Goal: Information Seeking & Learning: Learn about a topic

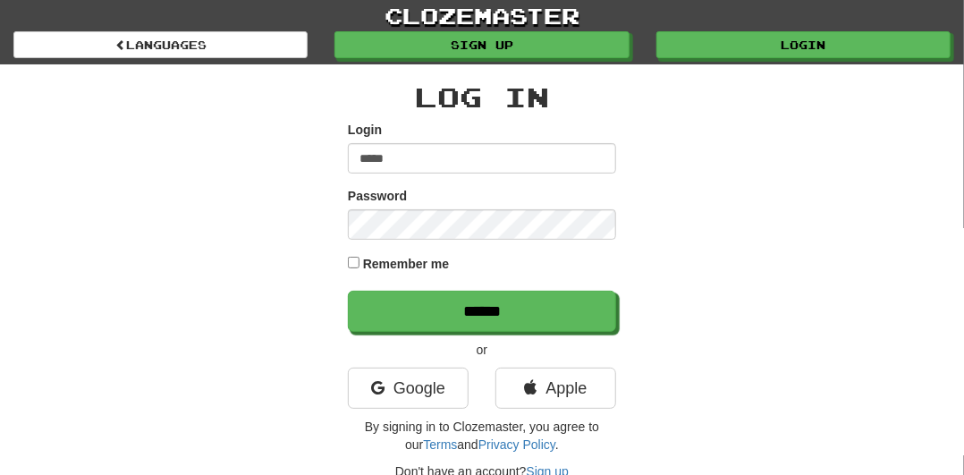
type input "**********"
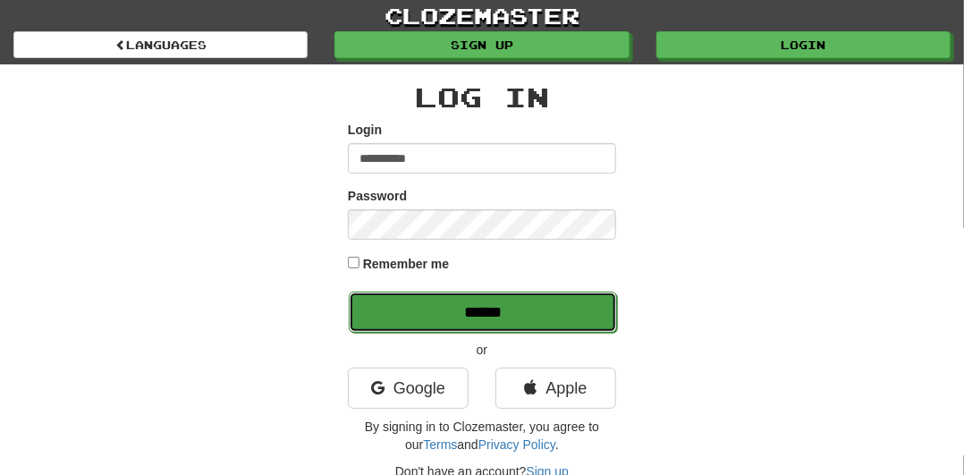
click at [410, 313] on input "******" at bounding box center [483, 311] width 268 height 41
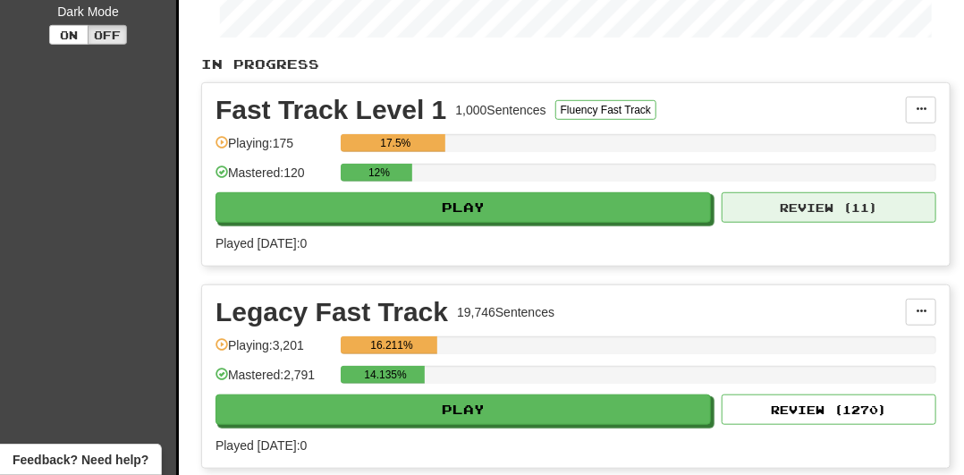
scroll to position [342, 0]
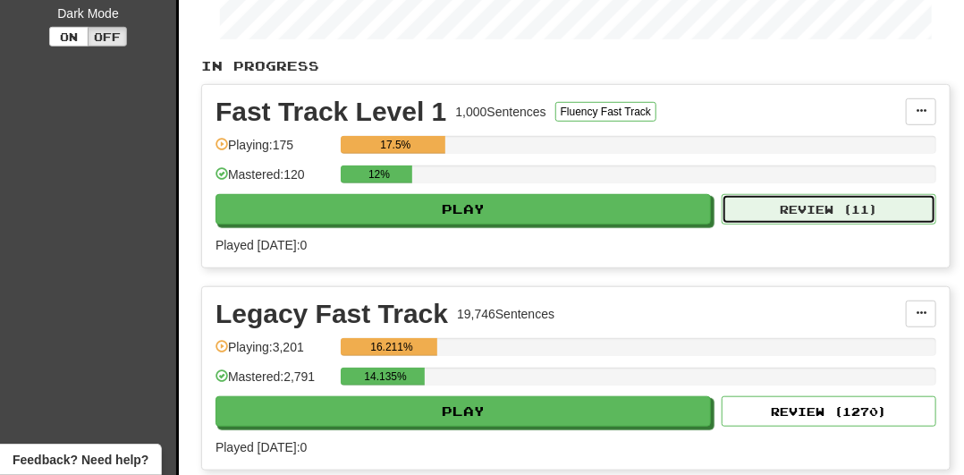
click at [833, 209] on button "Review ( 11 )" at bounding box center [828, 209] width 215 height 30
select select "**"
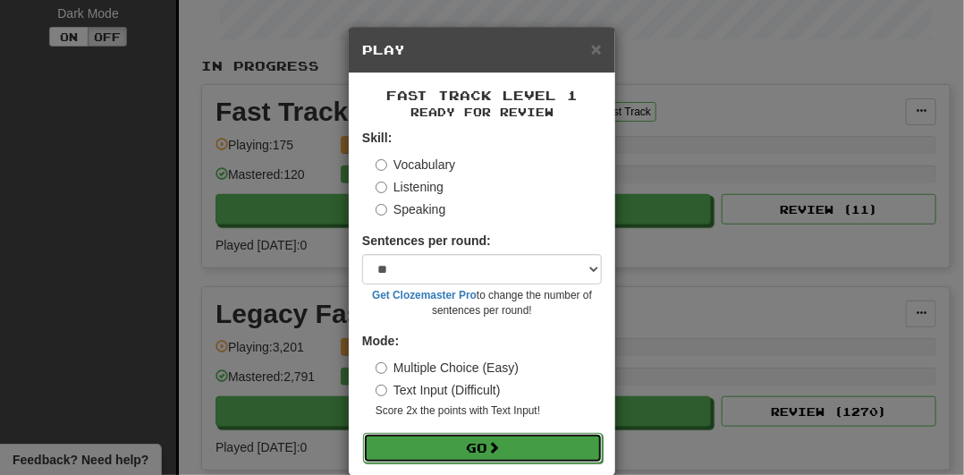
click at [470, 453] on button "Go" at bounding box center [483, 448] width 240 height 30
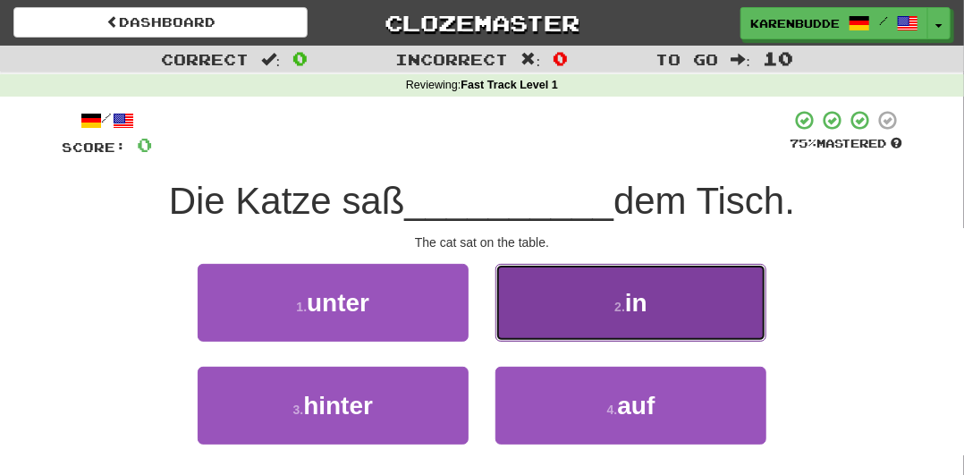
click at [647, 319] on button "2 . in" at bounding box center [630, 303] width 271 height 78
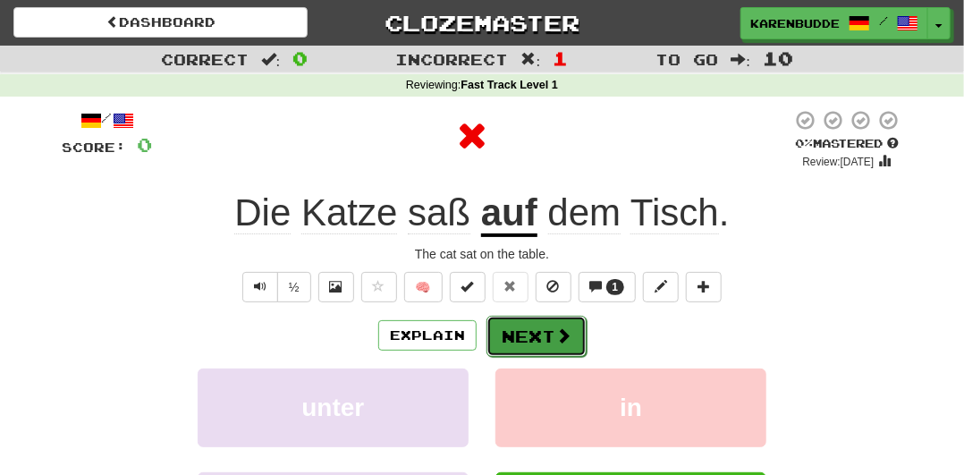
click at [575, 335] on button "Next" at bounding box center [536, 336] width 100 height 41
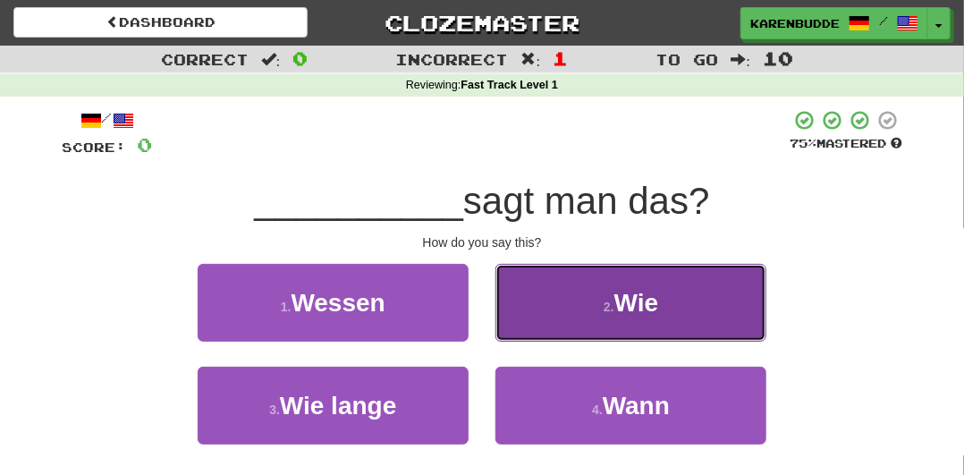
click at [598, 324] on button "2 . Wie" at bounding box center [630, 303] width 271 height 78
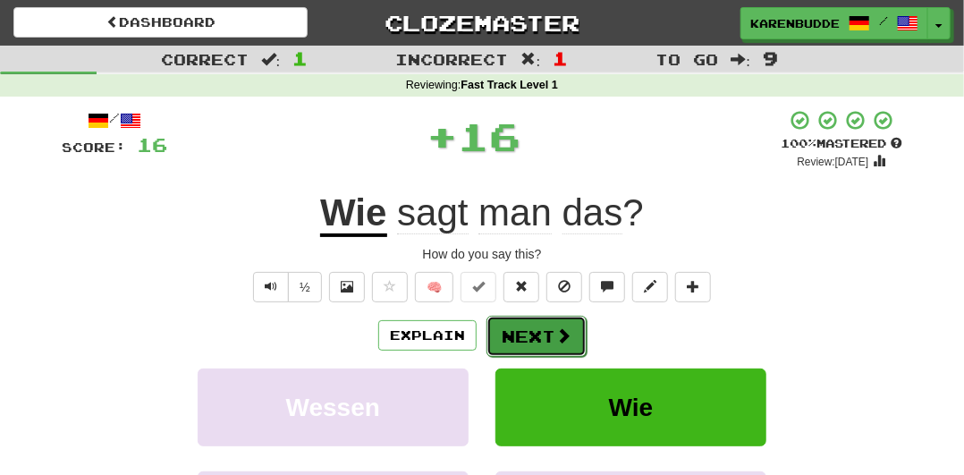
click at [542, 325] on button "Next" at bounding box center [536, 336] width 100 height 41
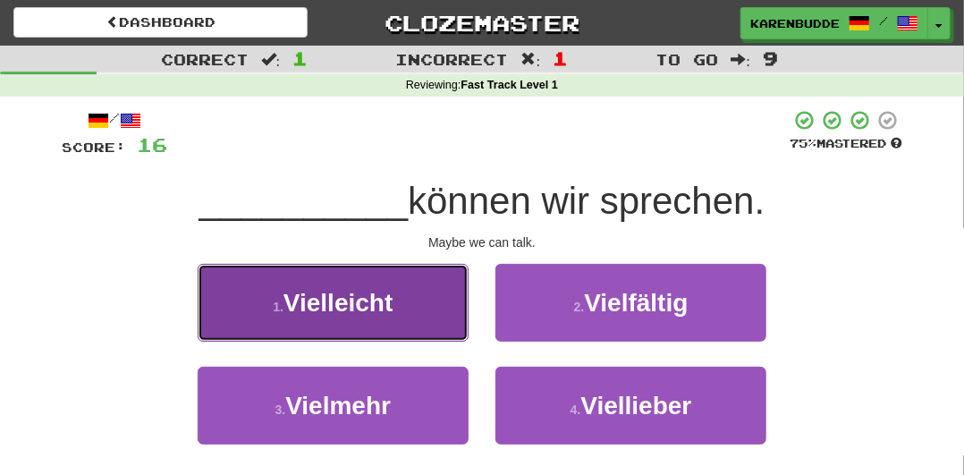
click at [399, 322] on button "1 . Vielleicht" at bounding box center [333, 303] width 271 height 78
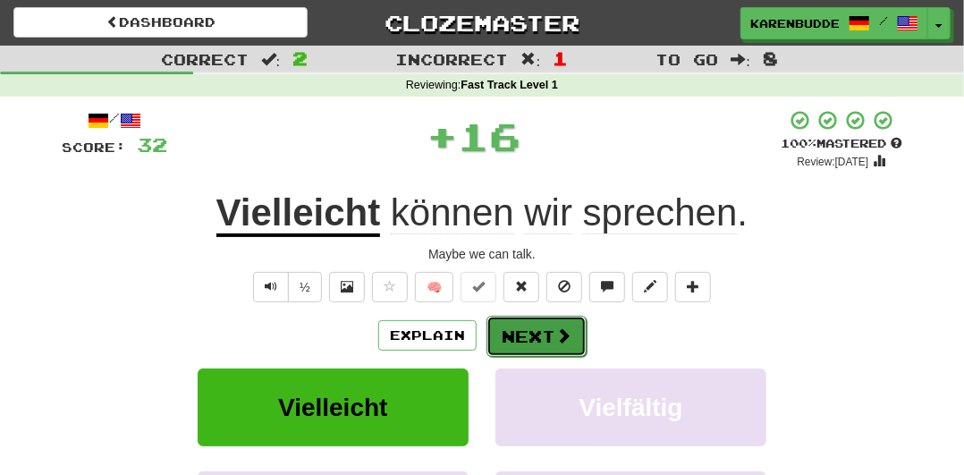
click at [536, 331] on button "Next" at bounding box center [536, 336] width 100 height 41
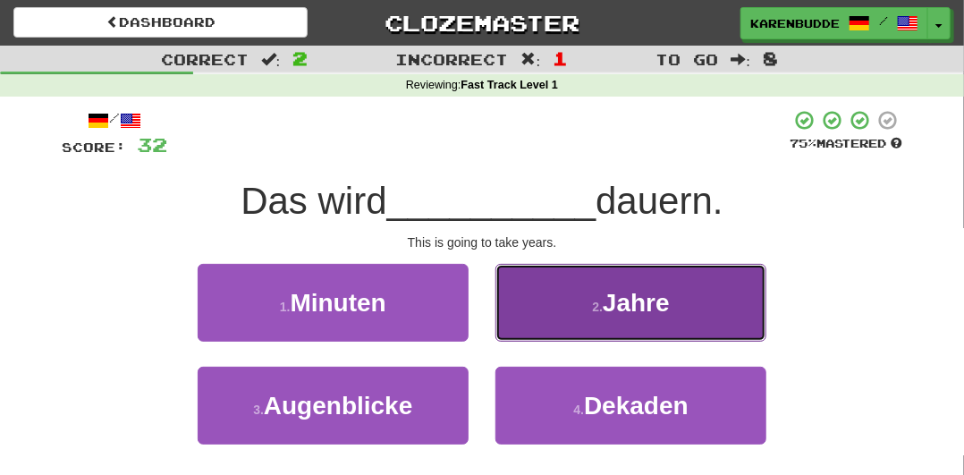
click at [544, 332] on button "2 . Jahre" at bounding box center [630, 303] width 271 height 78
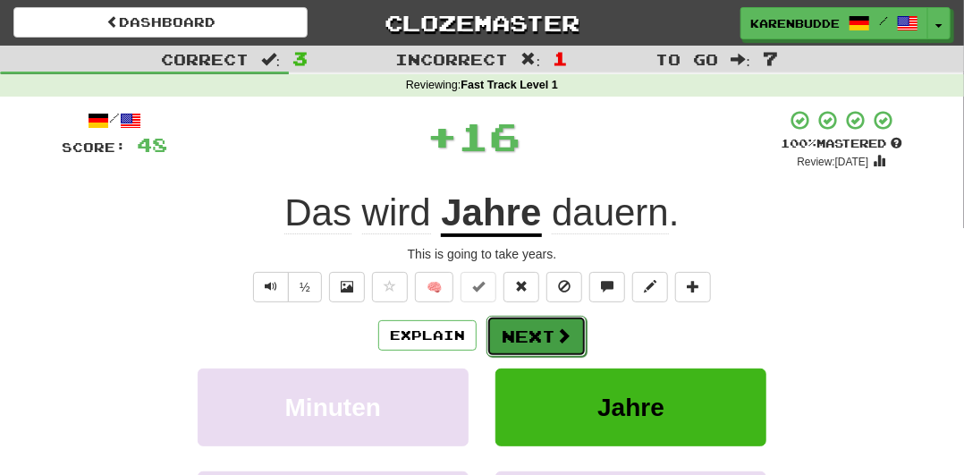
click at [542, 330] on button "Next" at bounding box center [536, 336] width 100 height 41
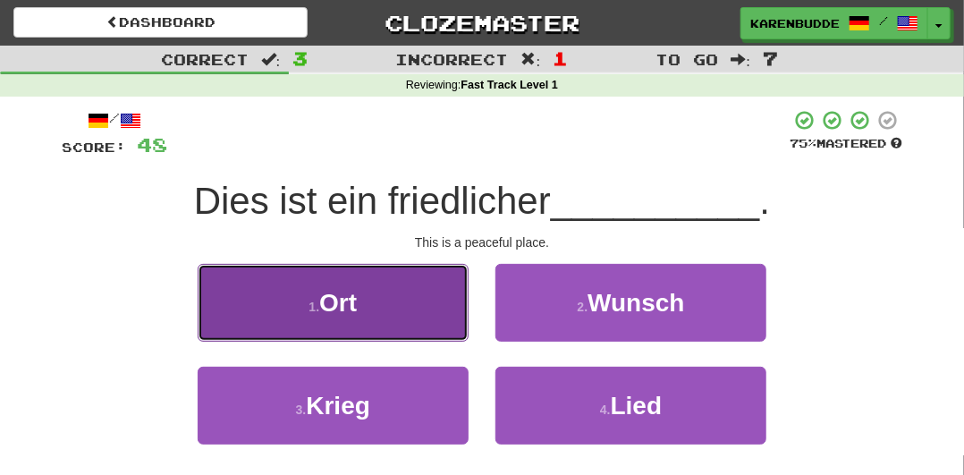
click at [446, 322] on button "1 . Ort" at bounding box center [333, 303] width 271 height 78
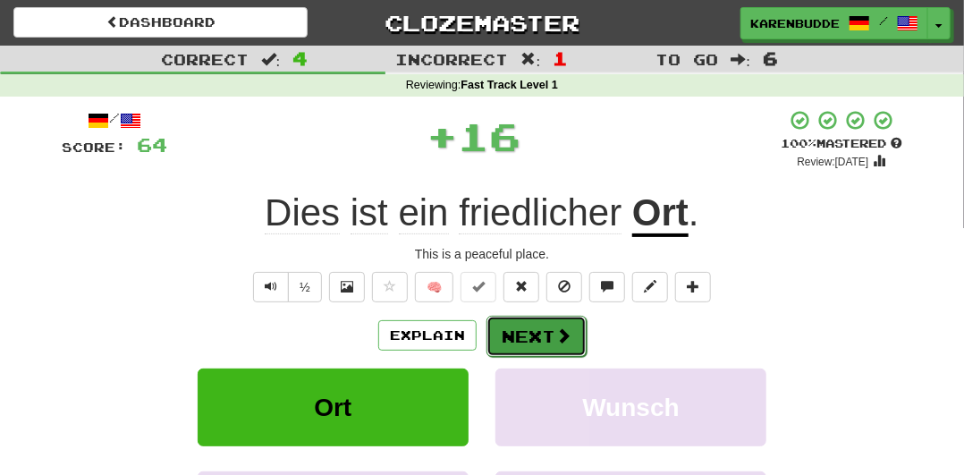
click at [518, 331] on button "Next" at bounding box center [536, 336] width 100 height 41
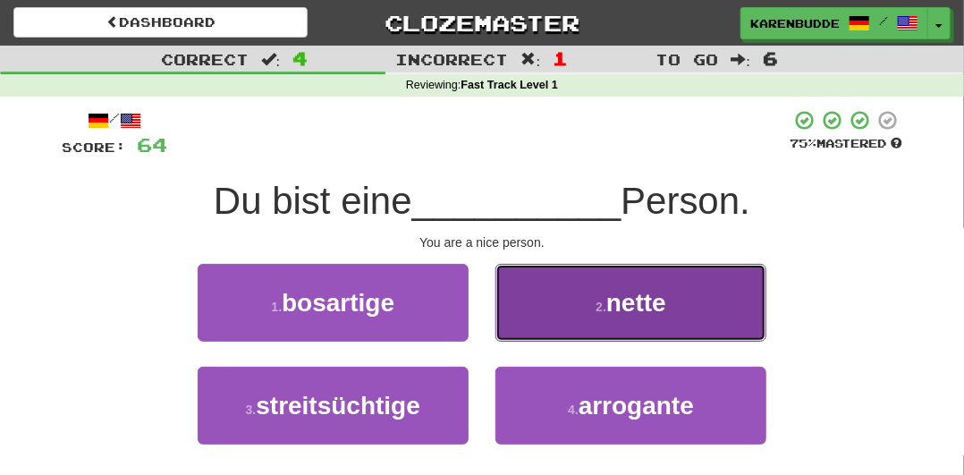
click at [614, 310] on span "nette" at bounding box center [636, 303] width 60 height 28
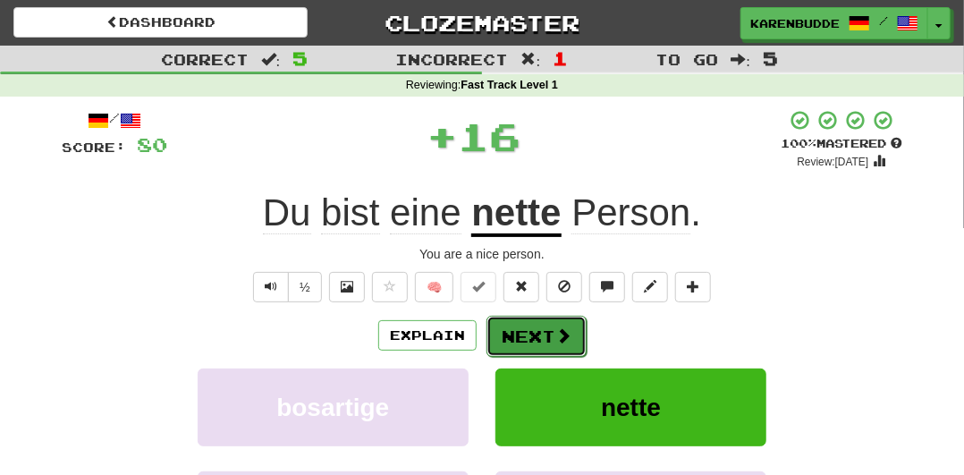
click at [561, 322] on button "Next" at bounding box center [536, 336] width 100 height 41
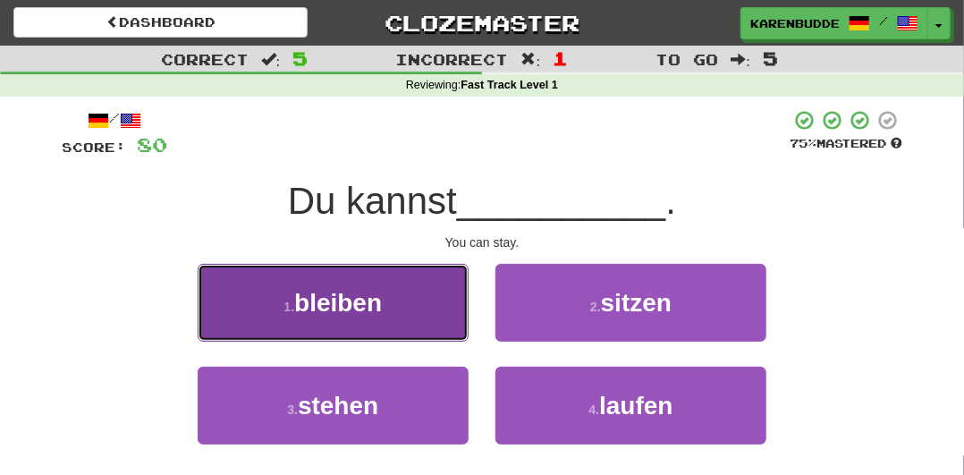
click at [417, 317] on button "1 . bleiben" at bounding box center [333, 303] width 271 height 78
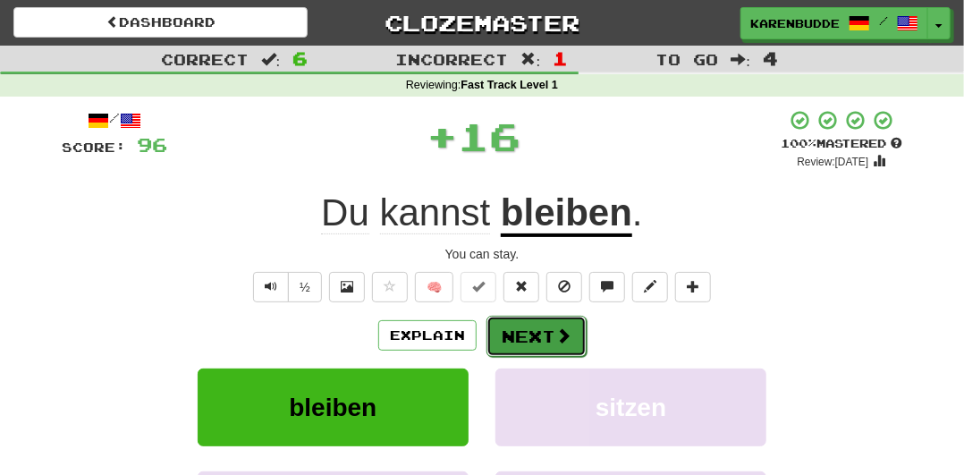
click at [527, 327] on button "Next" at bounding box center [536, 336] width 100 height 41
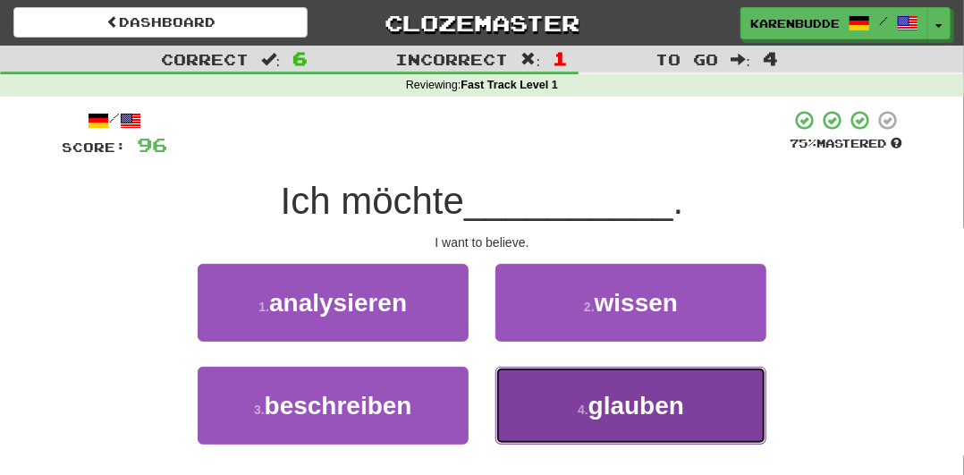
click at [542, 374] on button "4 . glauben" at bounding box center [630, 406] width 271 height 78
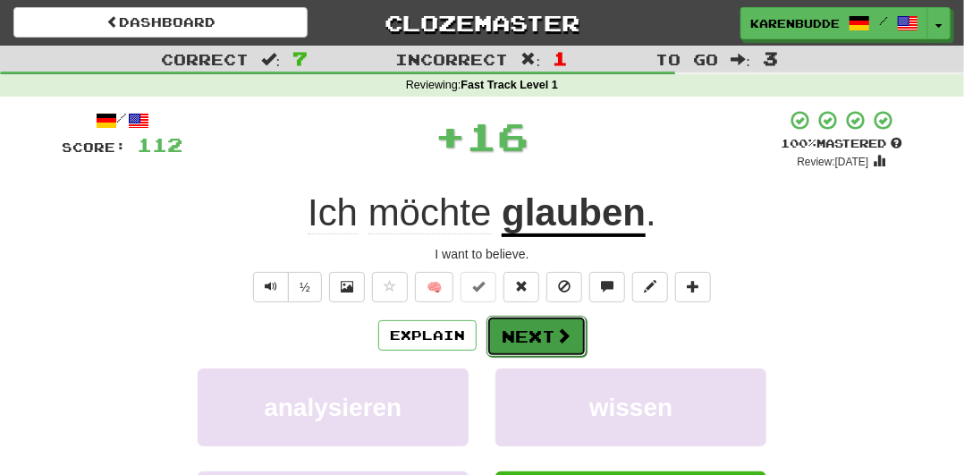
click at [530, 340] on button "Next" at bounding box center [536, 336] width 100 height 41
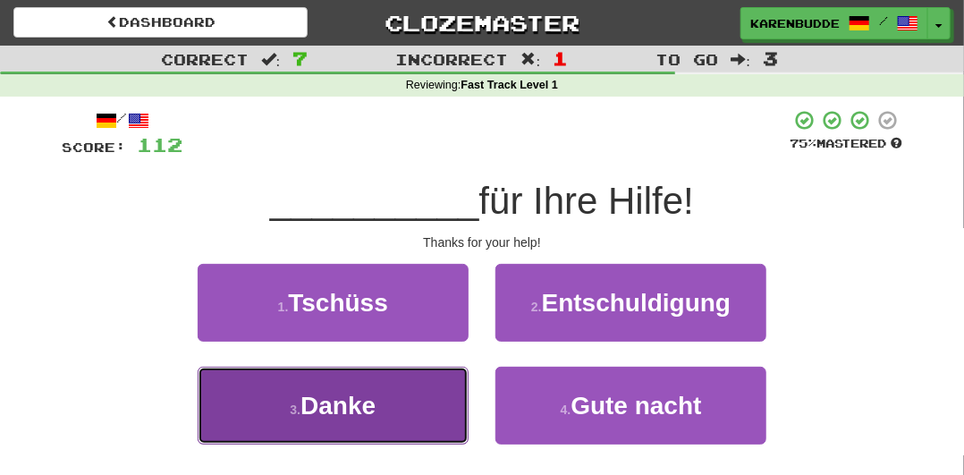
click at [401, 374] on button "3 . Danke" at bounding box center [333, 406] width 271 height 78
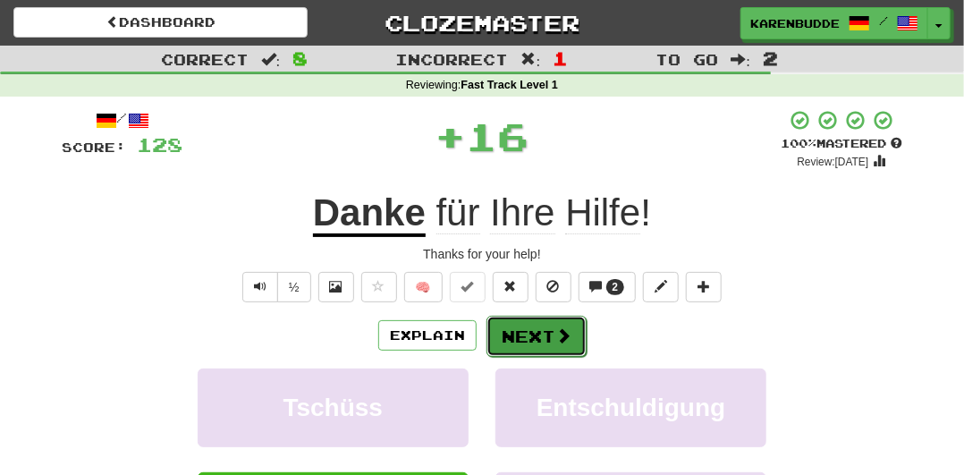
click at [532, 345] on button "Next" at bounding box center [536, 336] width 100 height 41
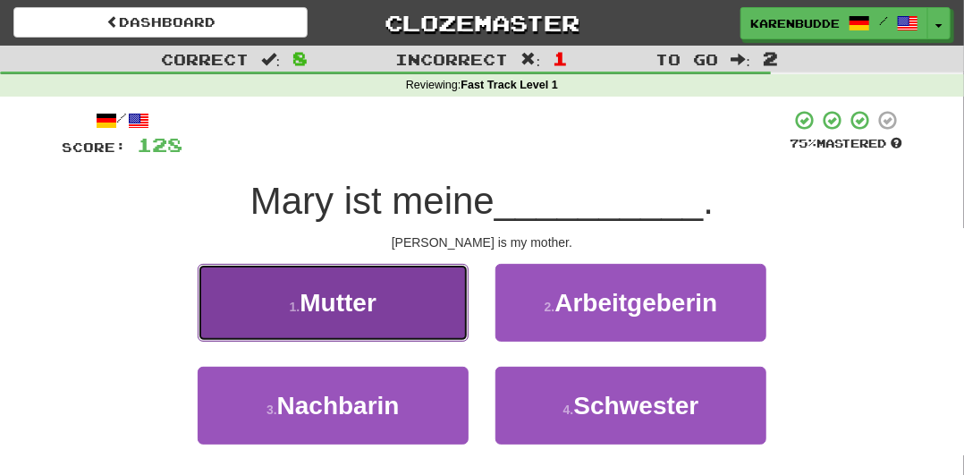
click at [433, 321] on button "1 . Mutter" at bounding box center [333, 303] width 271 height 78
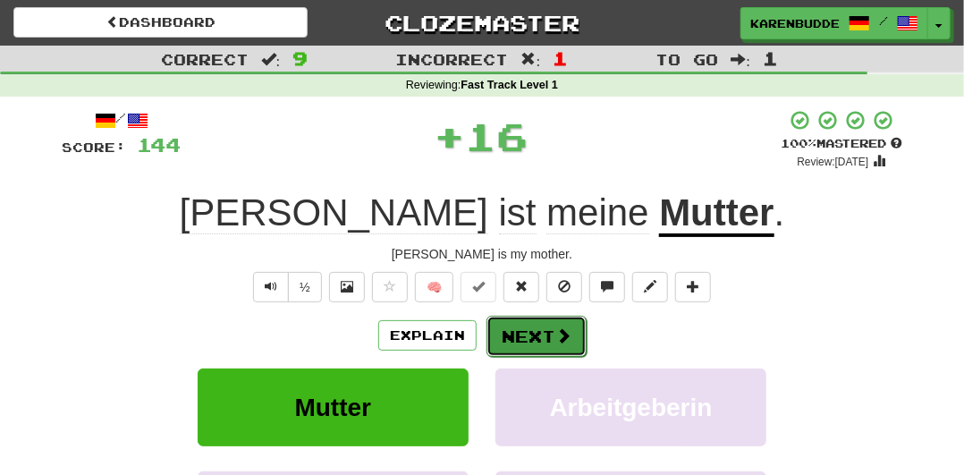
click at [563, 324] on button "Next" at bounding box center [536, 336] width 100 height 41
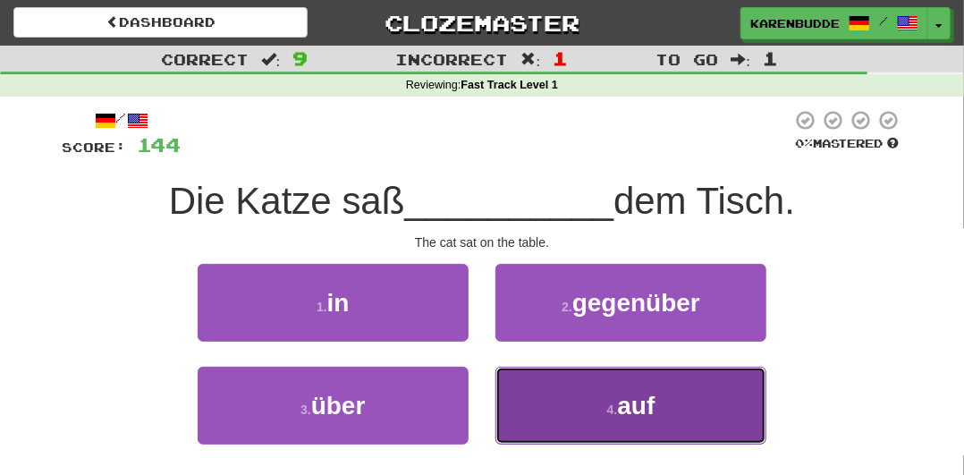
click at [560, 407] on button "4 . auf" at bounding box center [630, 406] width 271 height 78
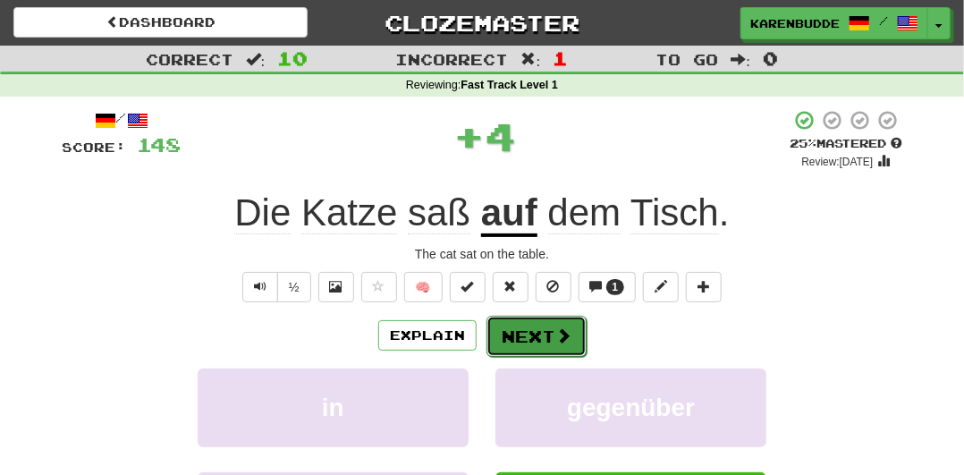
click at [564, 323] on button "Next" at bounding box center [536, 336] width 100 height 41
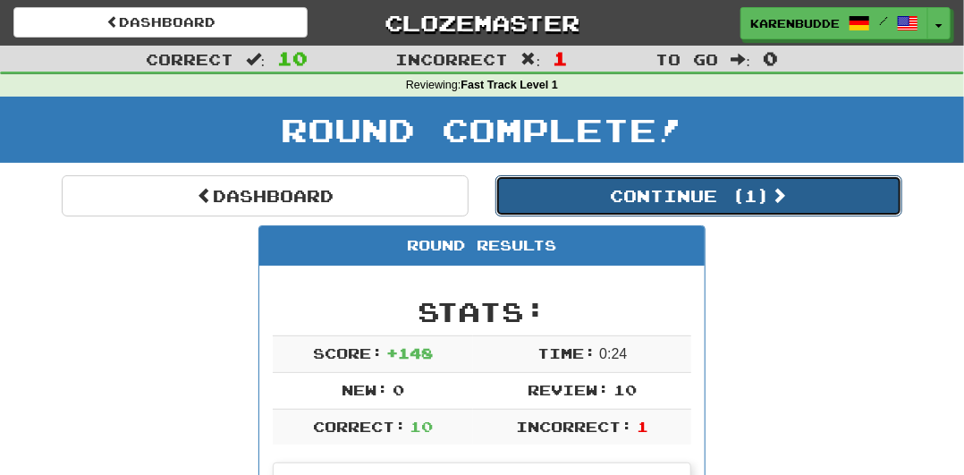
click at [608, 198] on button "Continue ( 1 )" at bounding box center [698, 195] width 407 height 41
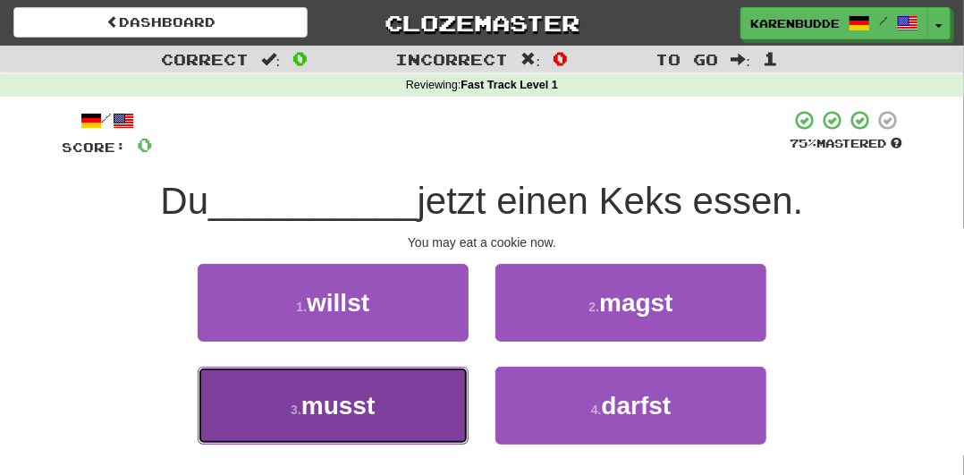
click at [425, 378] on button "3 . musst" at bounding box center [333, 406] width 271 height 78
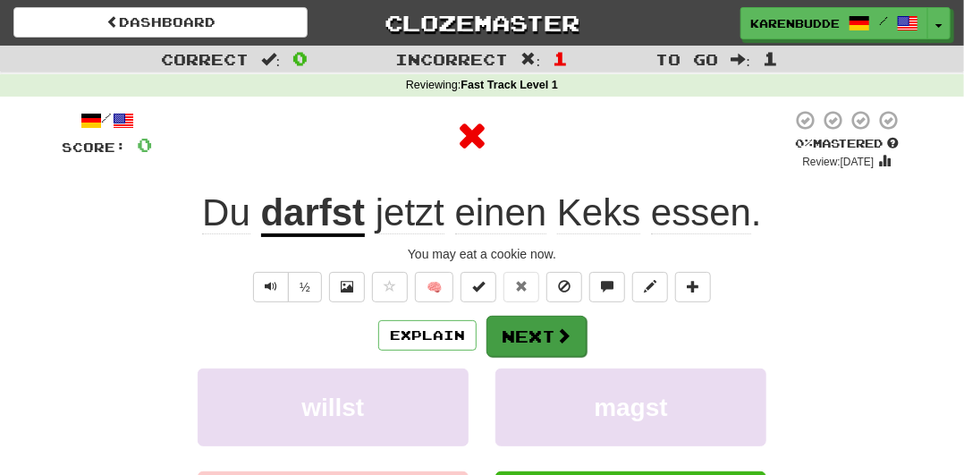
click at [528, 315] on div "Explain Next" at bounding box center [482, 335] width 840 height 41
click at [526, 325] on button "Next" at bounding box center [536, 336] width 100 height 41
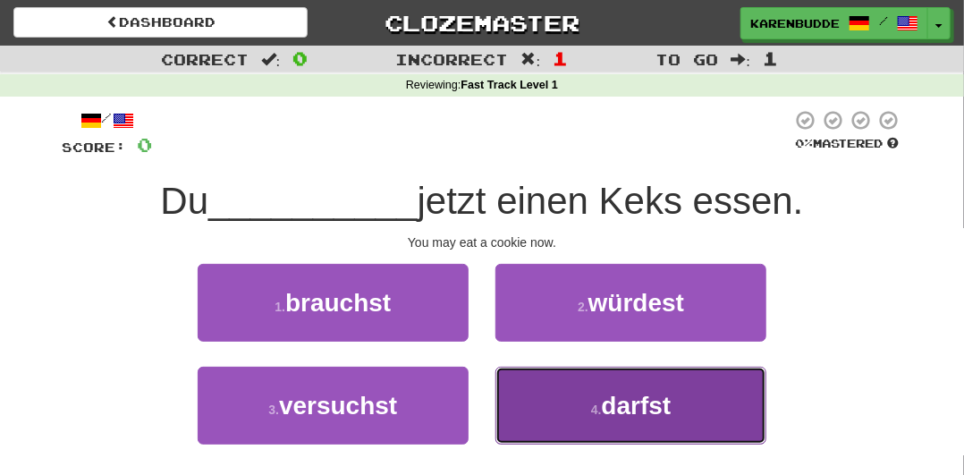
click at [611, 382] on button "4 . darfst" at bounding box center [630, 406] width 271 height 78
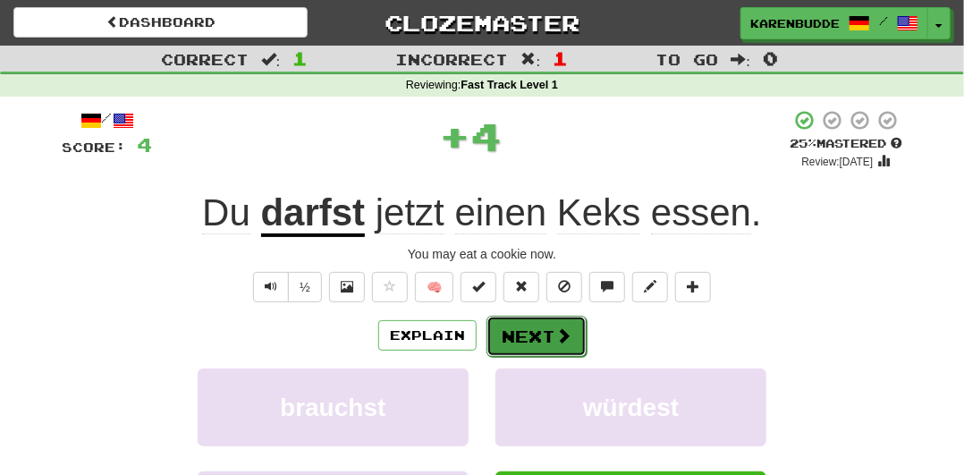
click at [547, 330] on button "Next" at bounding box center [536, 336] width 100 height 41
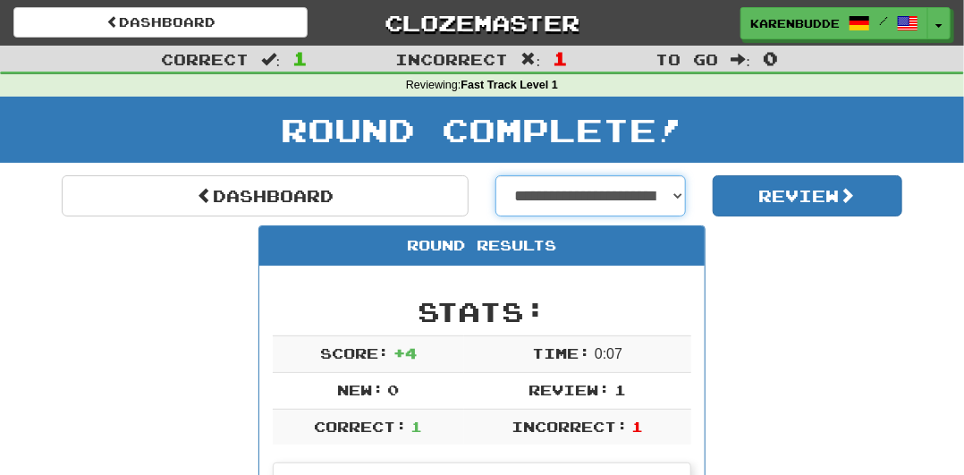
click at [563, 196] on select "**********" at bounding box center [590, 195] width 190 height 41
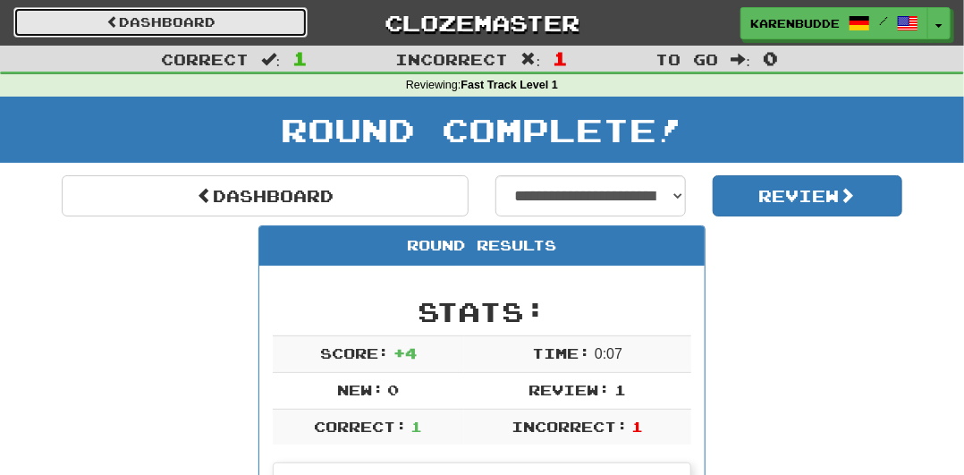
click at [262, 14] on link "Dashboard" at bounding box center [160, 22] width 294 height 30
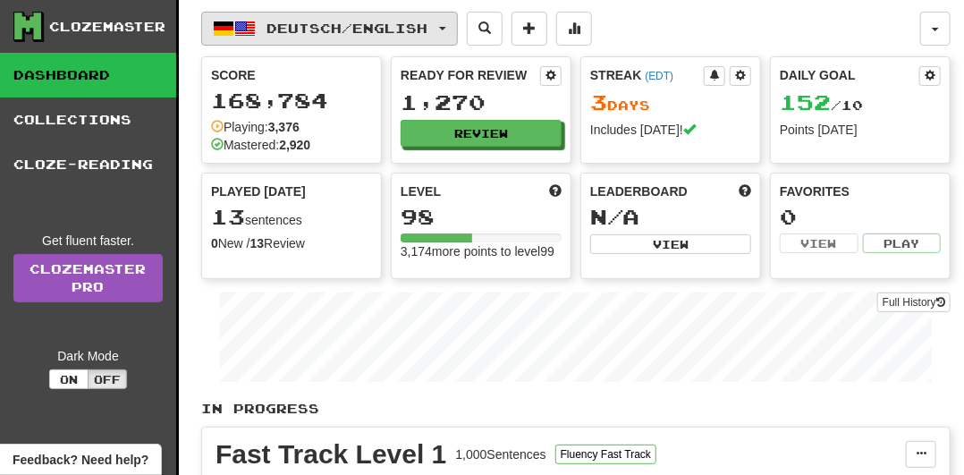
click at [262, 33] on button "Deutsch / English" at bounding box center [329, 29] width 257 height 34
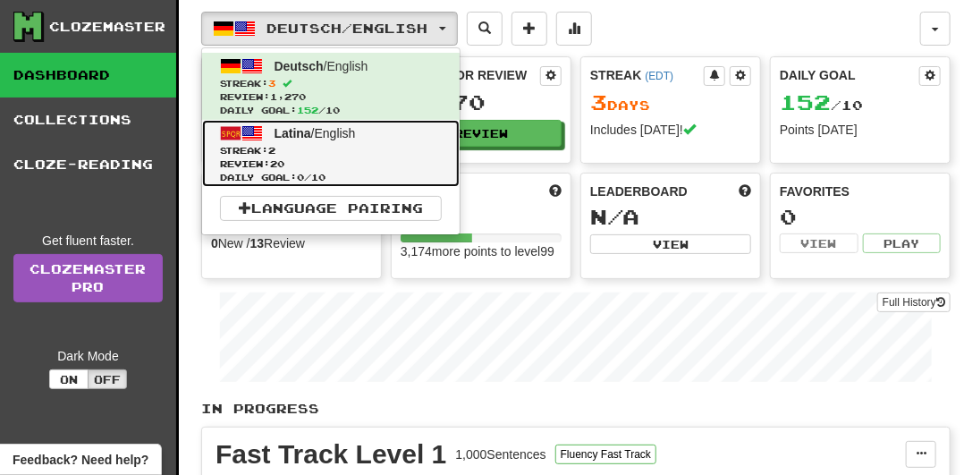
click at [275, 157] on span "Review: 20" at bounding box center [331, 163] width 222 height 13
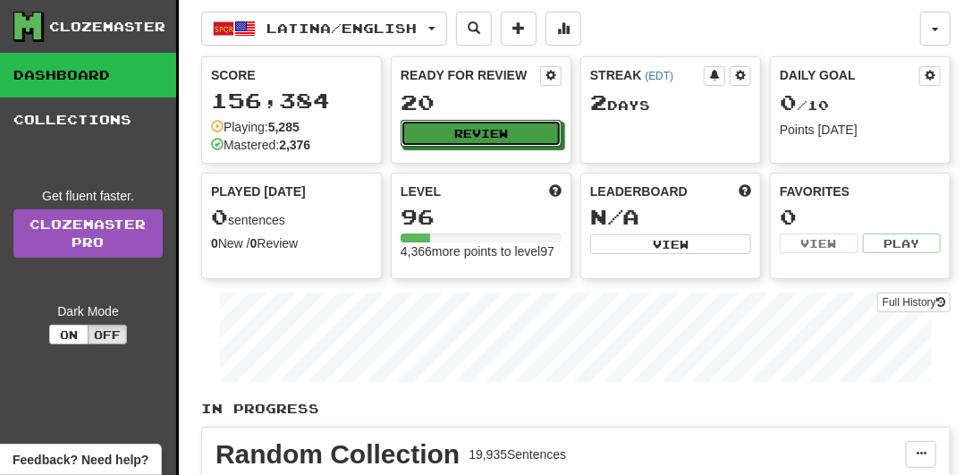
click at [473, 142] on button "Review" at bounding box center [480, 133] width 161 height 27
select select "**"
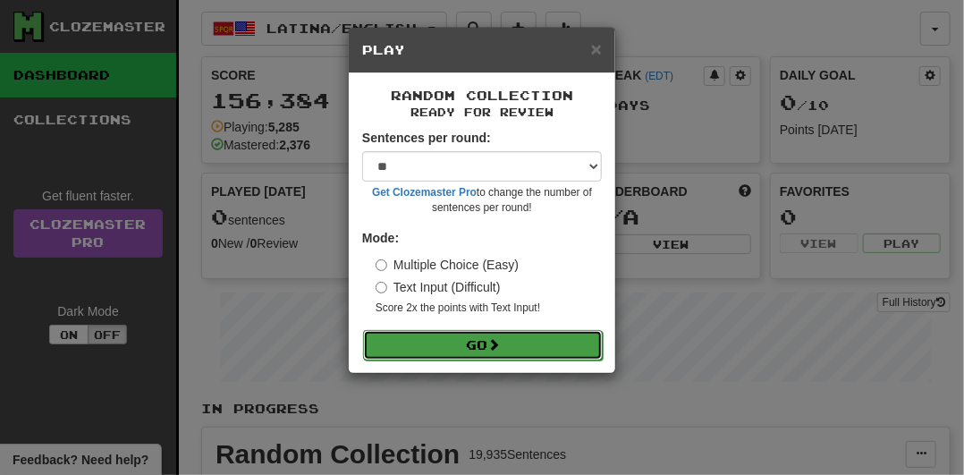
click at [469, 348] on button "Go" at bounding box center [483, 345] width 240 height 30
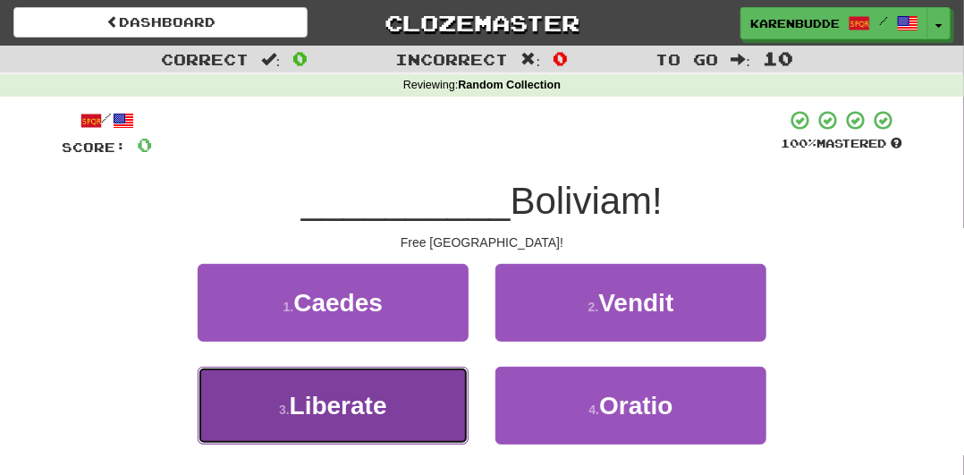
click at [422, 420] on button "3 . Liberate" at bounding box center [333, 406] width 271 height 78
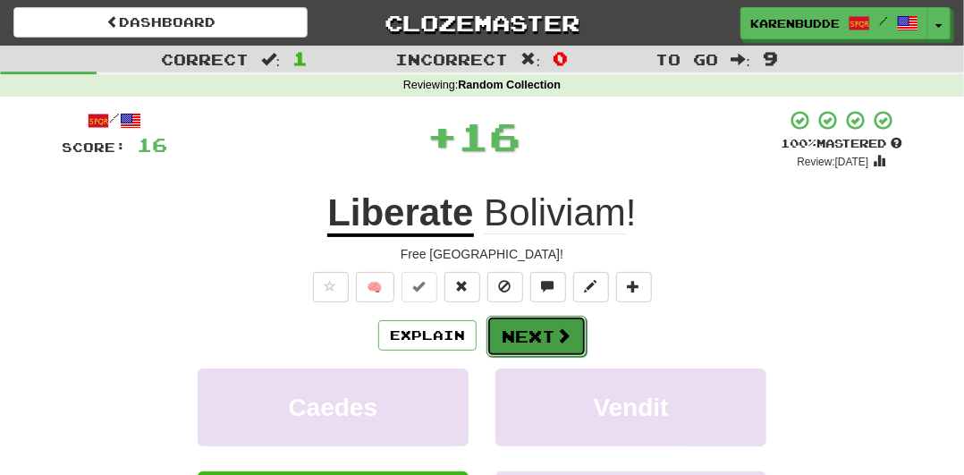
click at [525, 325] on button "Next" at bounding box center [536, 336] width 100 height 41
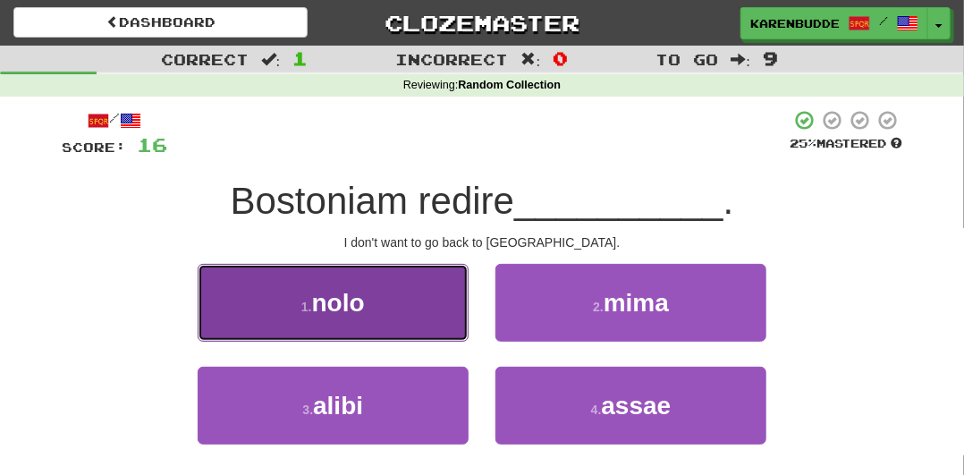
click at [423, 325] on button "1 . nolo" at bounding box center [333, 303] width 271 height 78
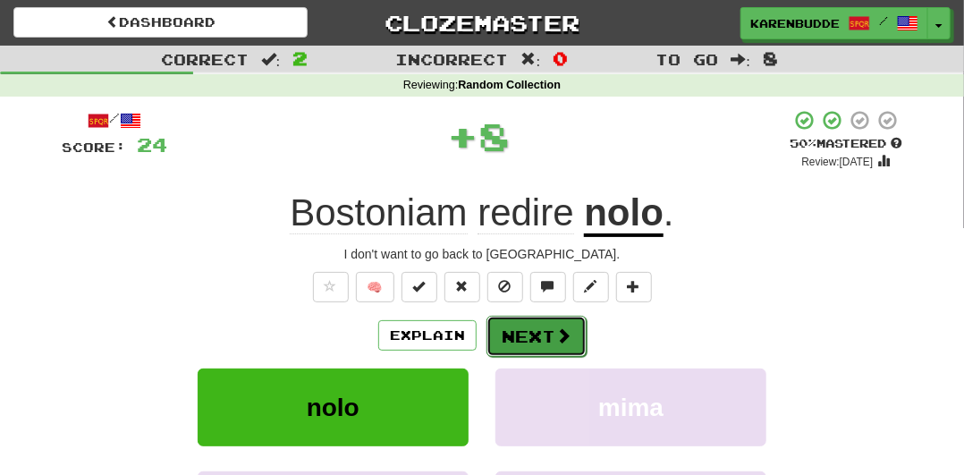
click at [515, 337] on button "Next" at bounding box center [536, 336] width 100 height 41
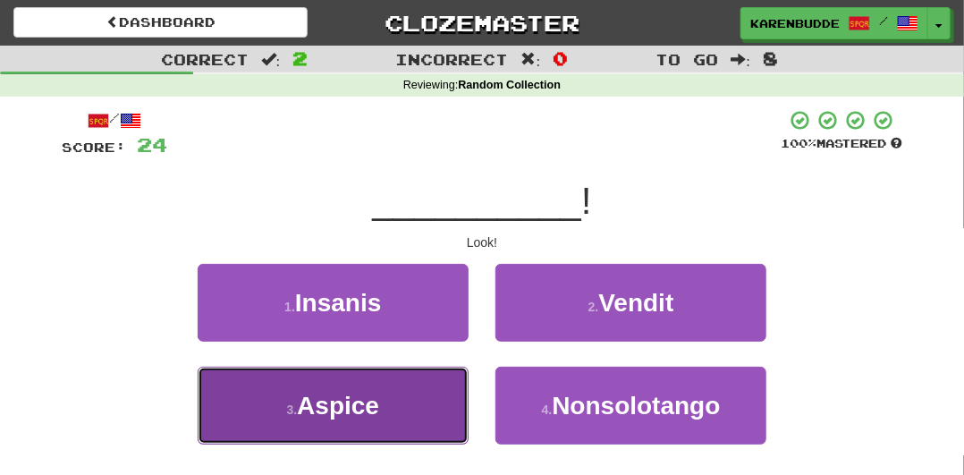
click at [434, 392] on button "3 . Aspice" at bounding box center [333, 406] width 271 height 78
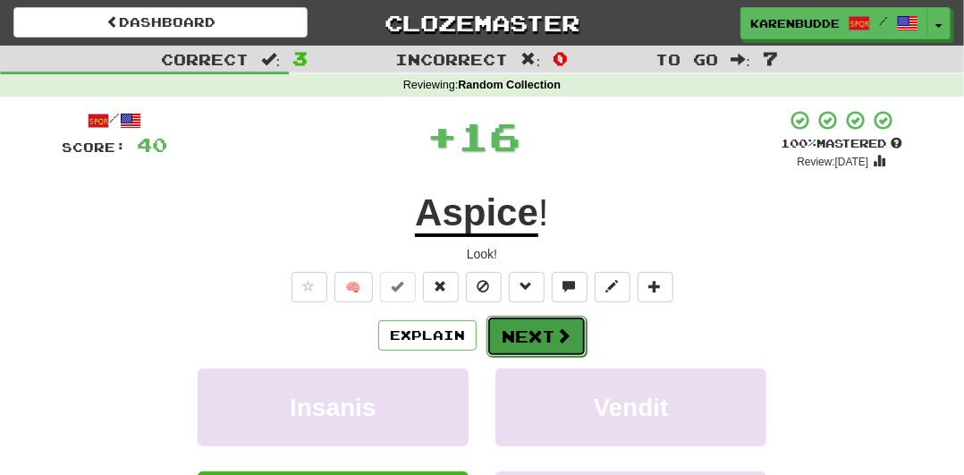
click at [555, 332] on span at bounding box center [563, 335] width 16 height 16
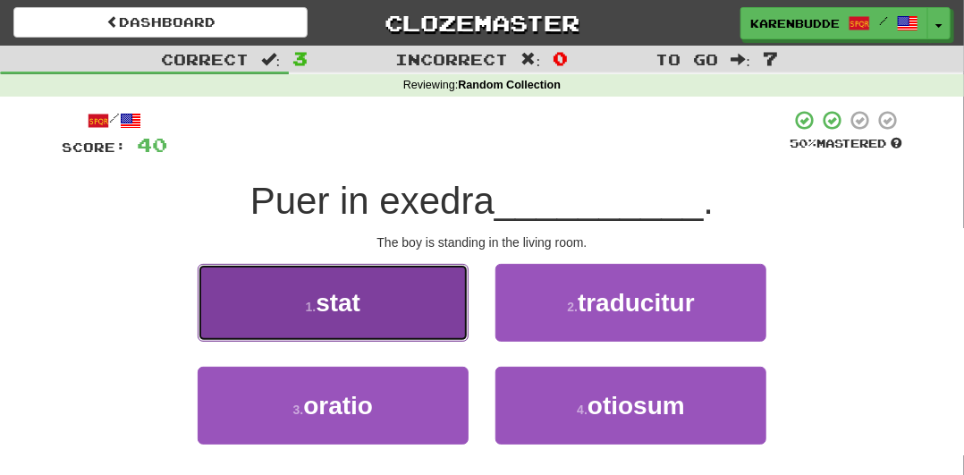
click at [392, 326] on button "1 . stat" at bounding box center [333, 303] width 271 height 78
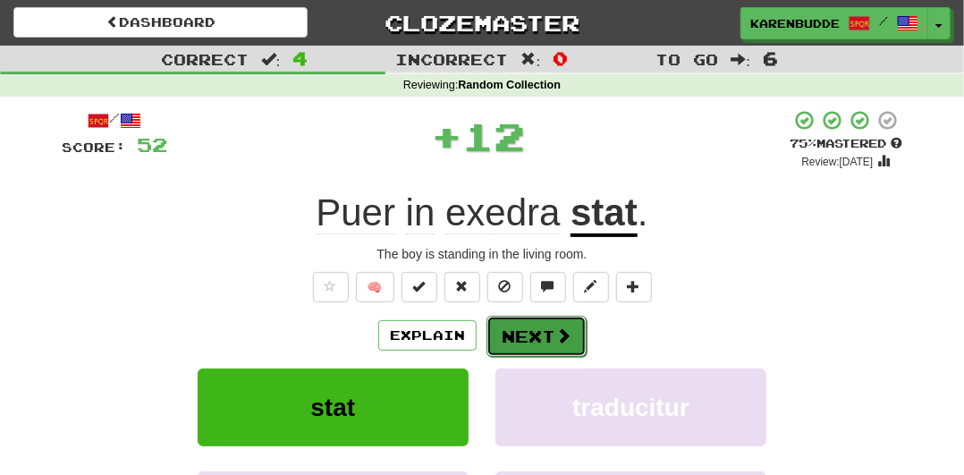
click at [515, 339] on button "Next" at bounding box center [536, 336] width 100 height 41
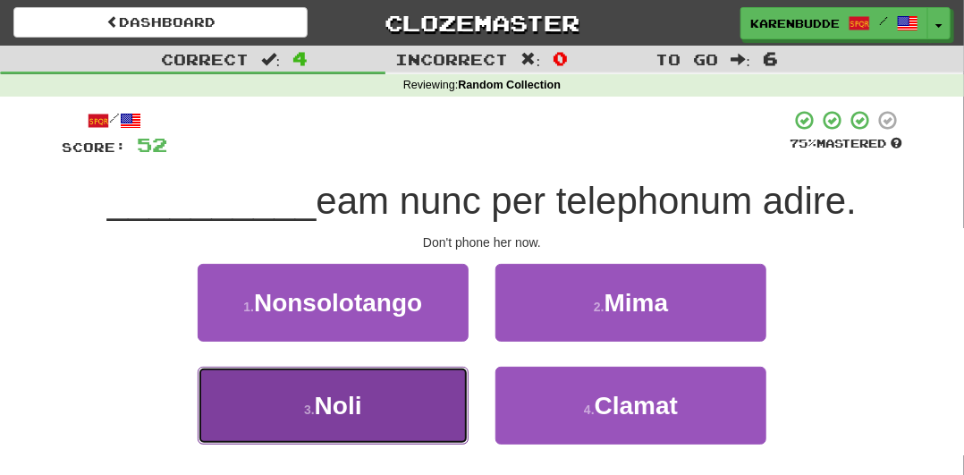
click at [440, 383] on button "3 . Noli" at bounding box center [333, 406] width 271 height 78
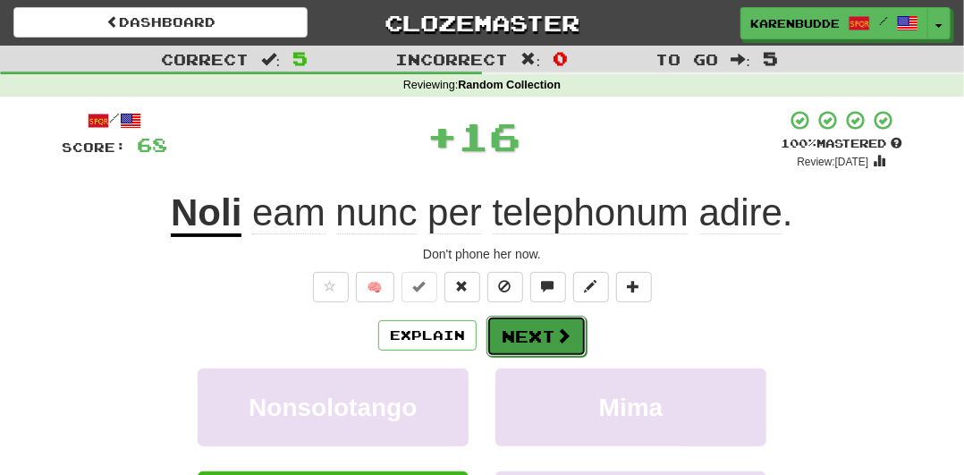
click at [535, 321] on button "Next" at bounding box center [536, 336] width 100 height 41
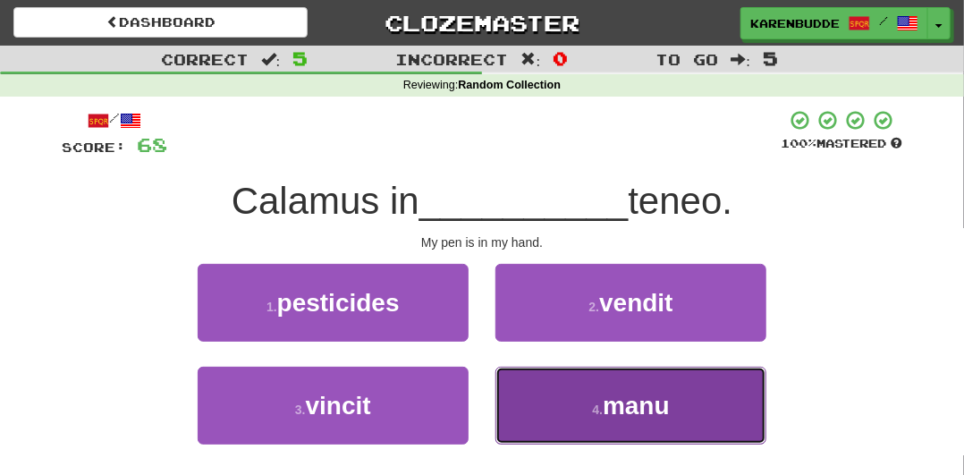
click at [648, 419] on button "4 . manu" at bounding box center [630, 406] width 271 height 78
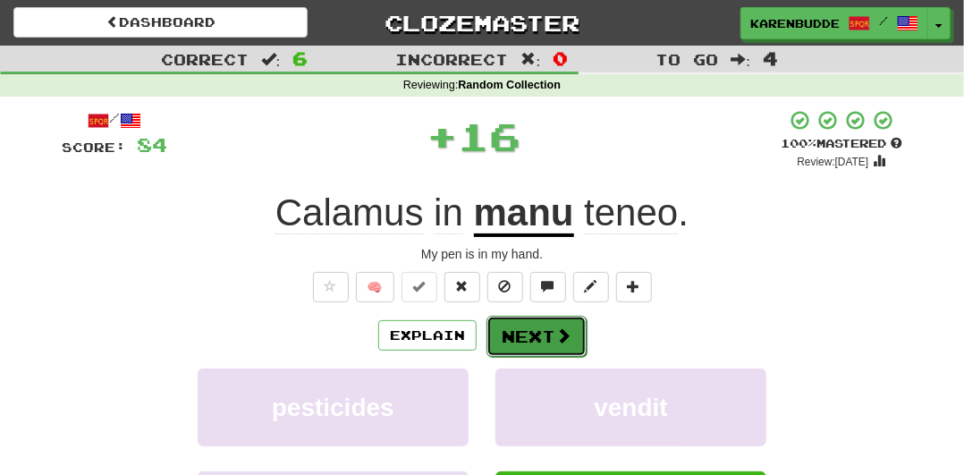
click at [572, 333] on button "Next" at bounding box center [536, 336] width 100 height 41
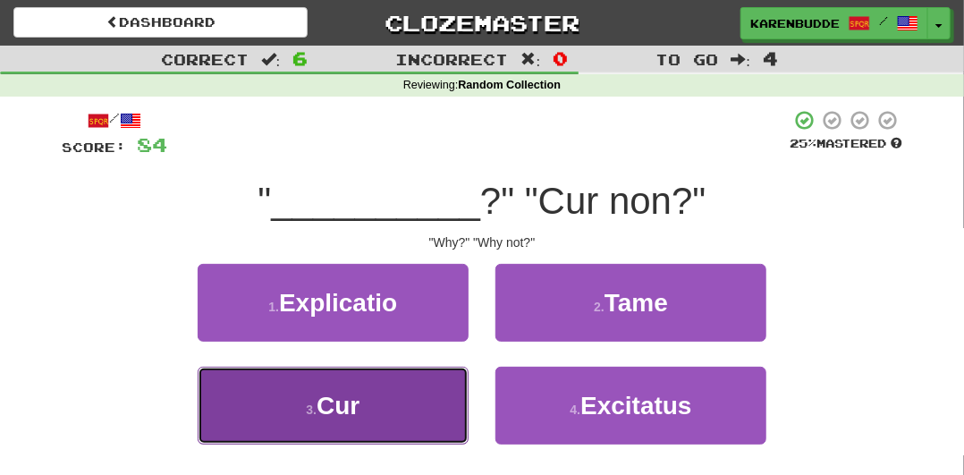
click at [424, 410] on button "3 . Cur" at bounding box center [333, 406] width 271 height 78
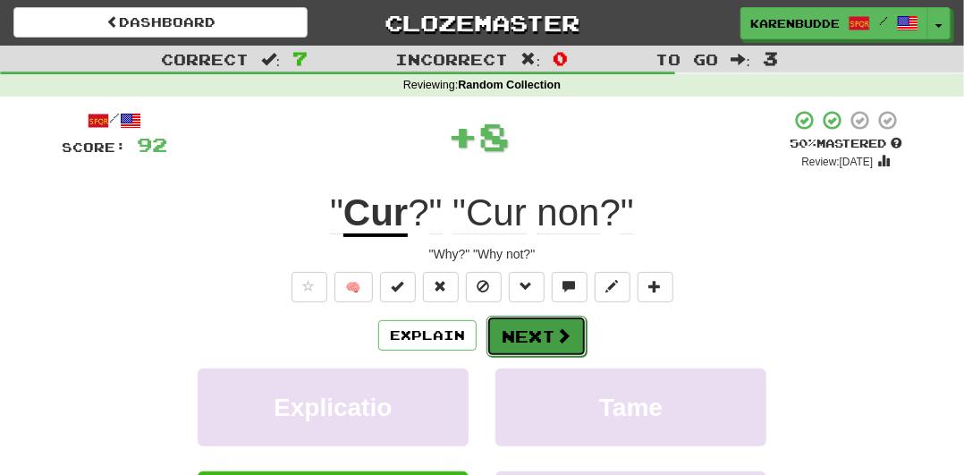
click at [527, 341] on button "Next" at bounding box center [536, 336] width 100 height 41
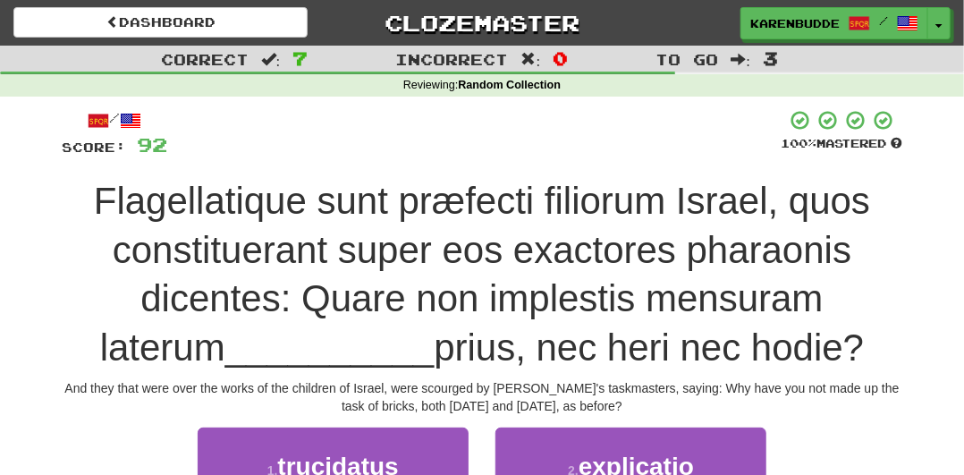
drag, startPoint x: 242, startPoint y: 291, endPoint x: 817, endPoint y: 342, distance: 577.2
click at [817, 342] on div "Flagellatique sunt præfecti filiorum Israel, quos constituerant super eos exact…" at bounding box center [482, 274] width 840 height 195
copy div "Quare non implestis mensuram laterum __________ prius, nec heri nec hodie?"
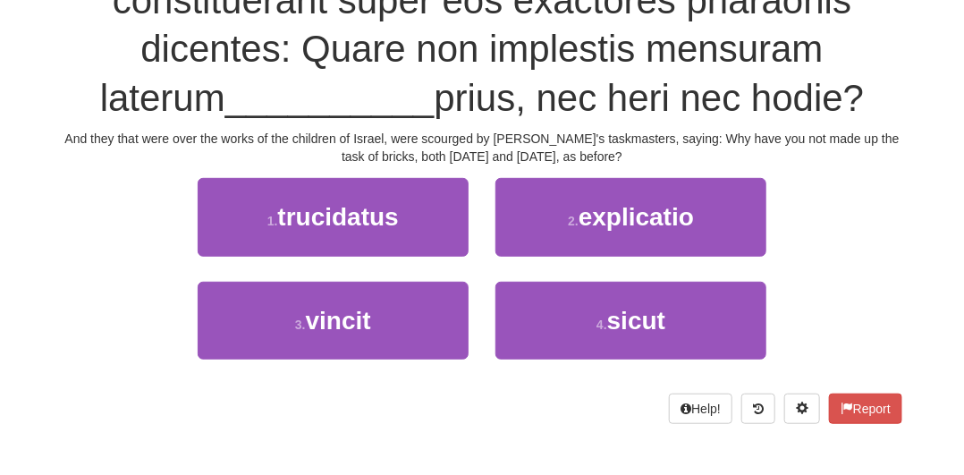
scroll to position [257, 0]
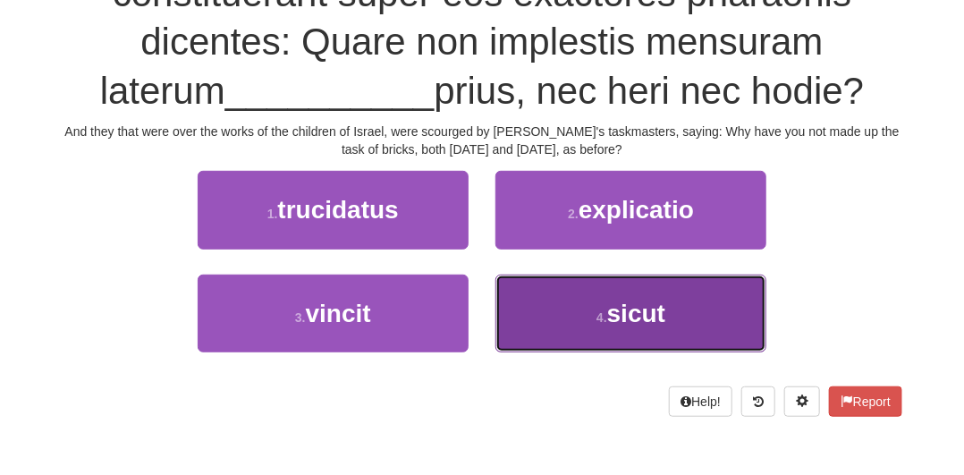
click at [647, 325] on span "sicut" at bounding box center [636, 313] width 58 height 28
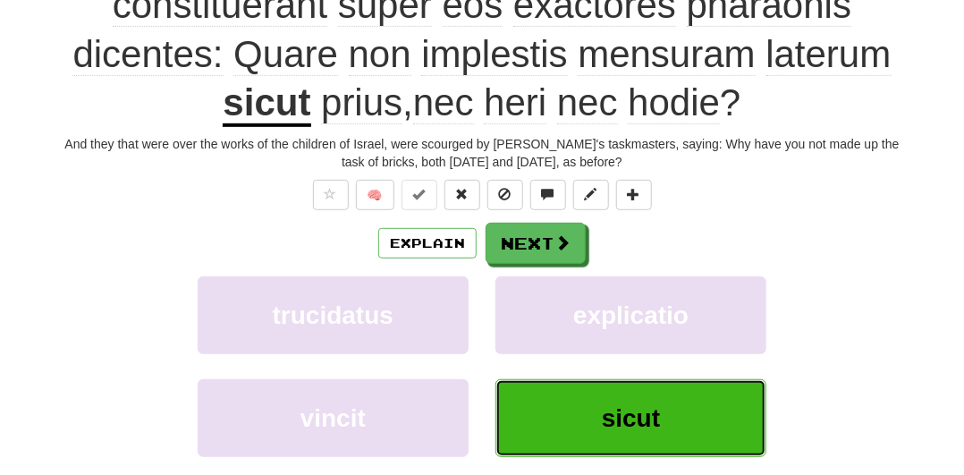
scroll to position [268, 0]
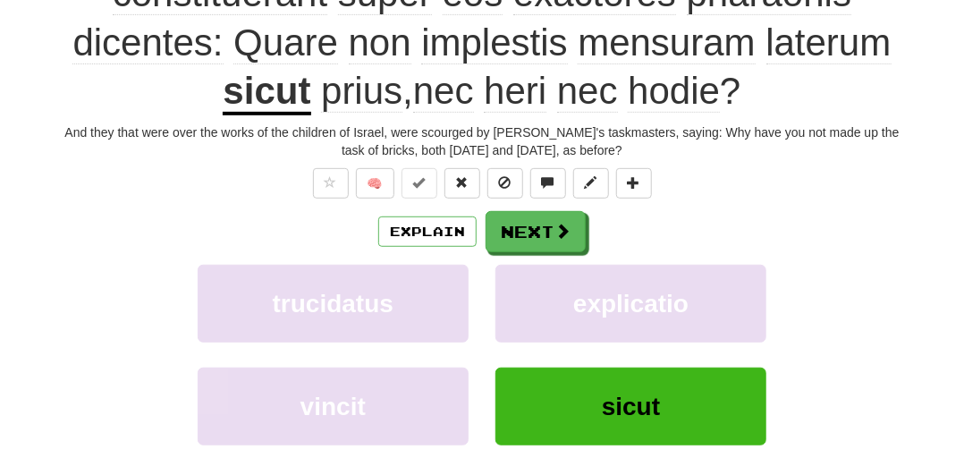
click at [593, 236] on div "Explain Next" at bounding box center [482, 231] width 840 height 41
click at [571, 229] on button "Next" at bounding box center [536, 232] width 100 height 41
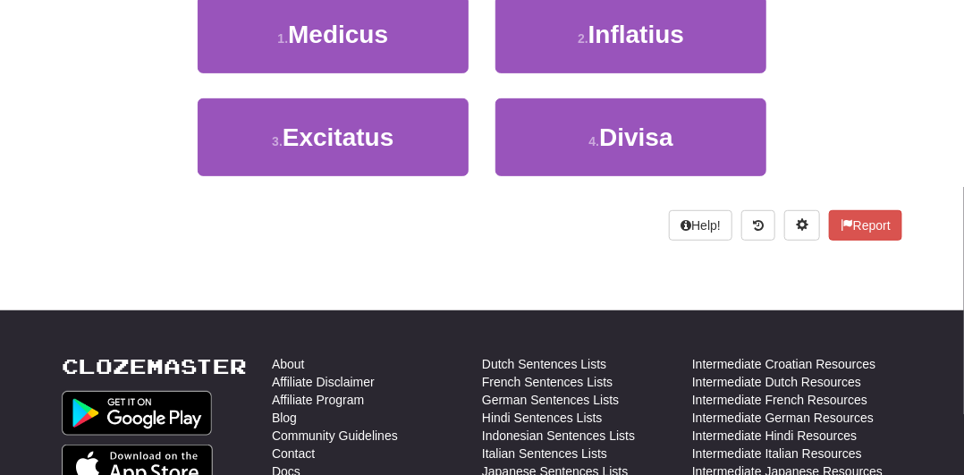
scroll to position [257, 0]
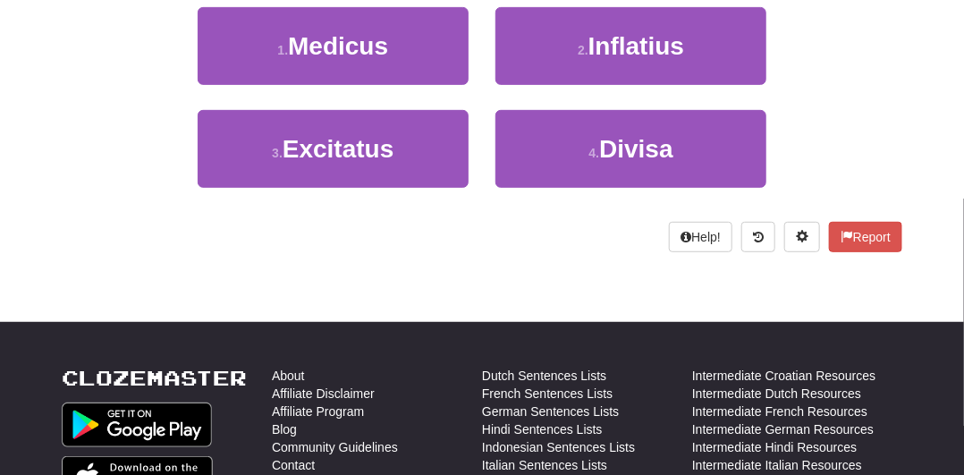
click at [804, 125] on div "3 . Excitatus 4 . Divisa" at bounding box center [482, 161] width 894 height 103
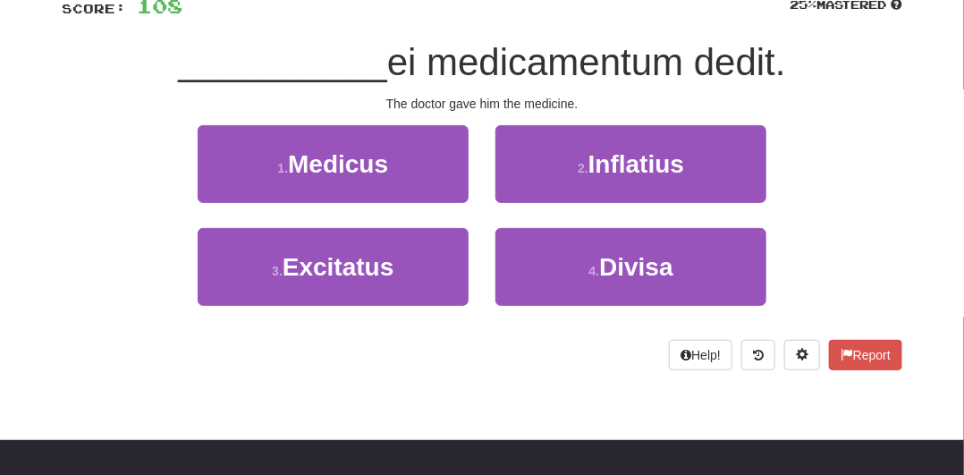
scroll to position [85, 0]
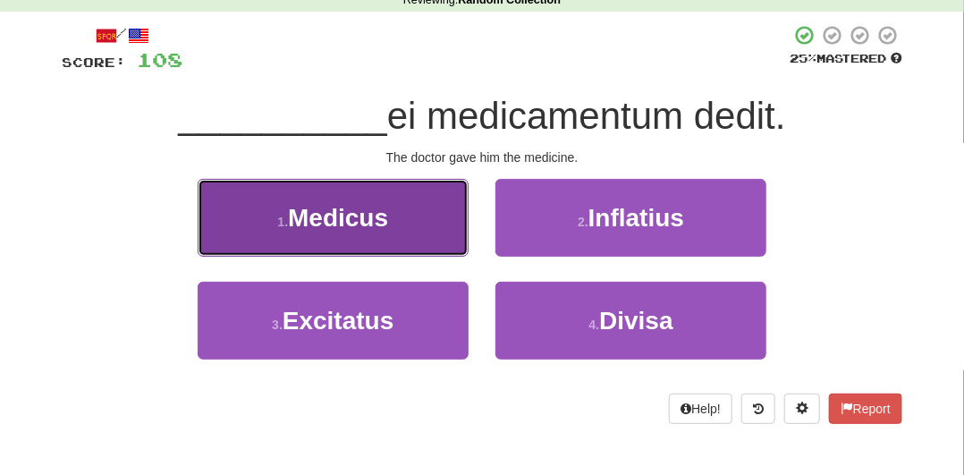
click at [425, 240] on button "1 . Medicus" at bounding box center [333, 218] width 271 height 78
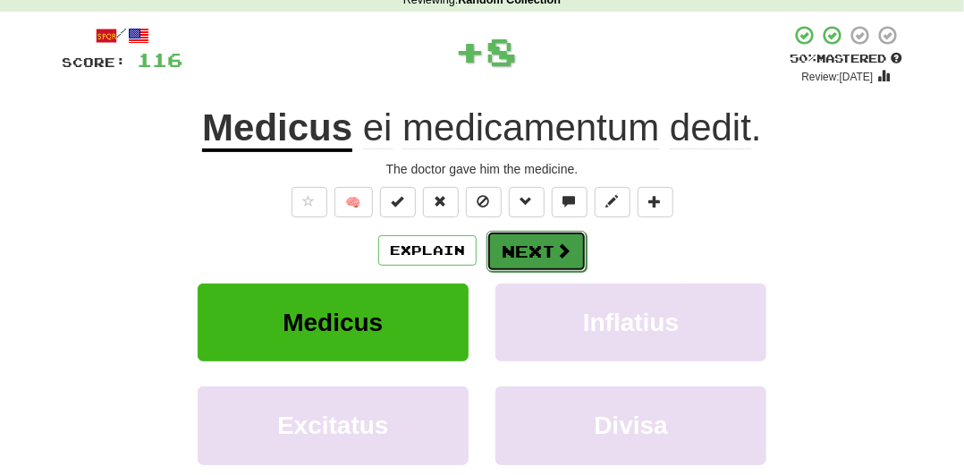
click at [533, 240] on button "Next" at bounding box center [536, 251] width 100 height 41
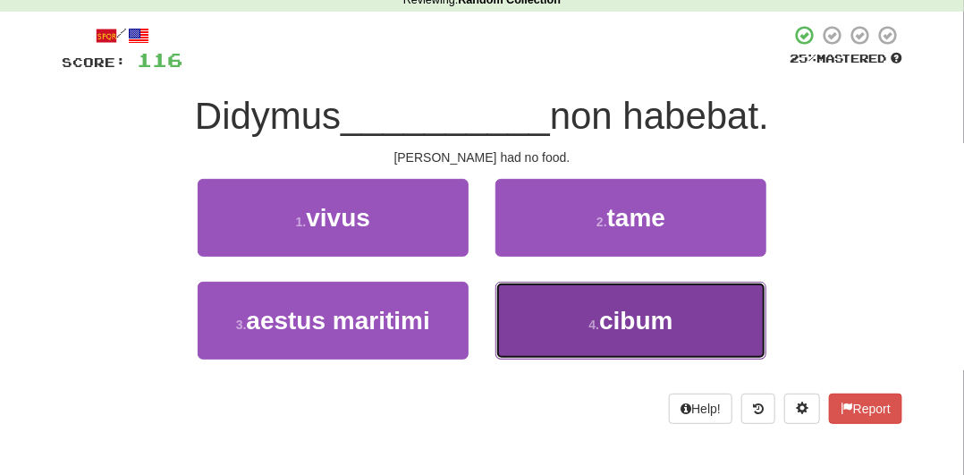
click at [623, 303] on button "4 . cibum" at bounding box center [630, 321] width 271 height 78
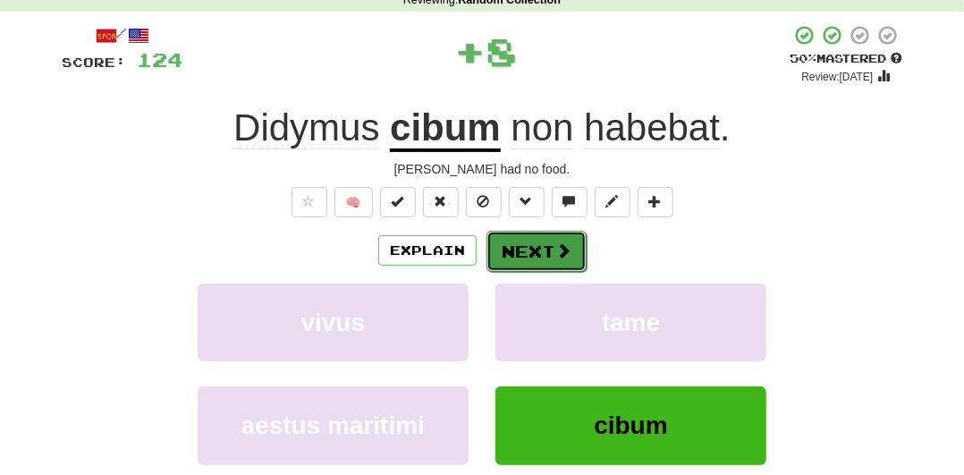
click at [541, 242] on button "Next" at bounding box center [536, 251] width 100 height 41
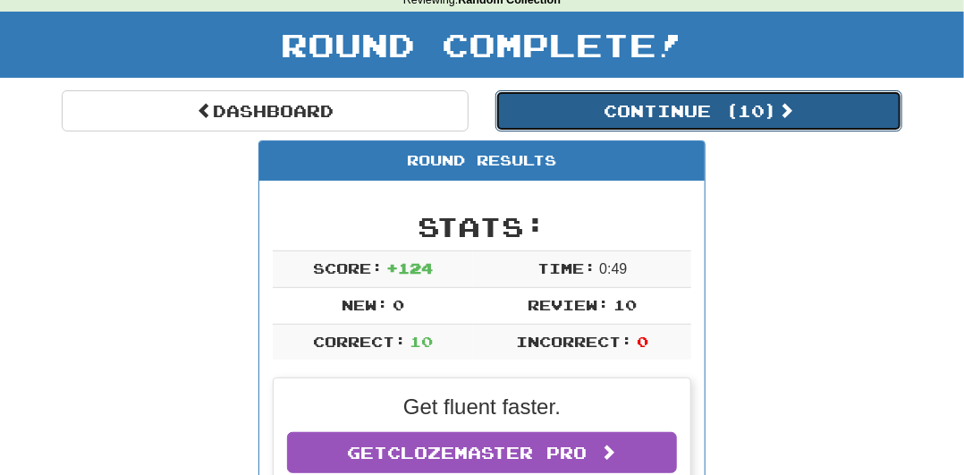
click at [653, 112] on button "Continue ( 10 )" at bounding box center [698, 110] width 407 height 41
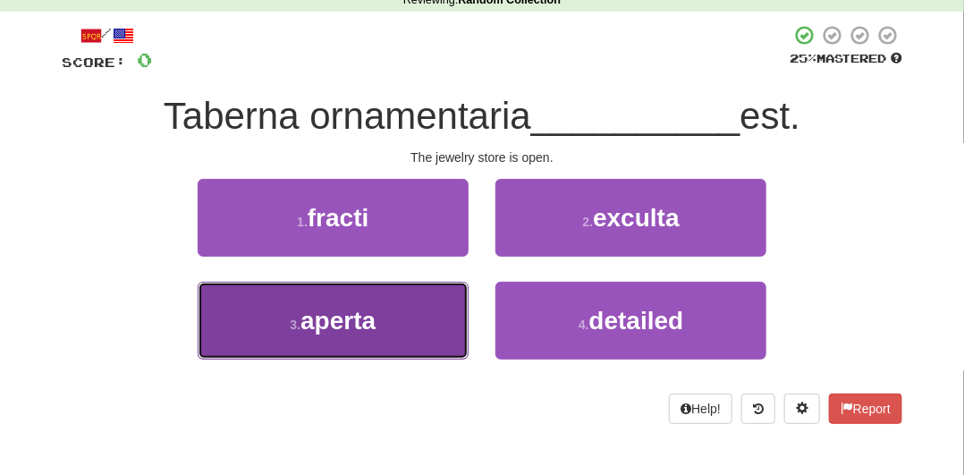
click at [377, 325] on button "3 . aperta" at bounding box center [333, 321] width 271 height 78
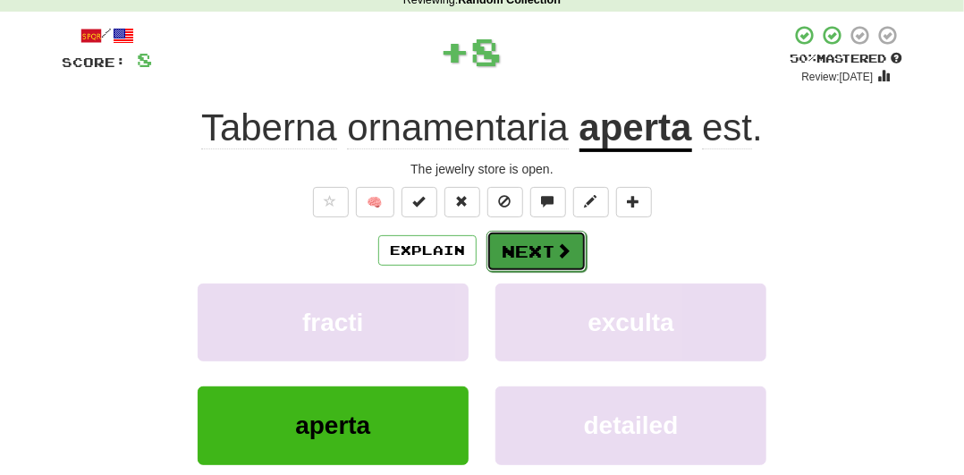
click at [544, 246] on button "Next" at bounding box center [536, 251] width 100 height 41
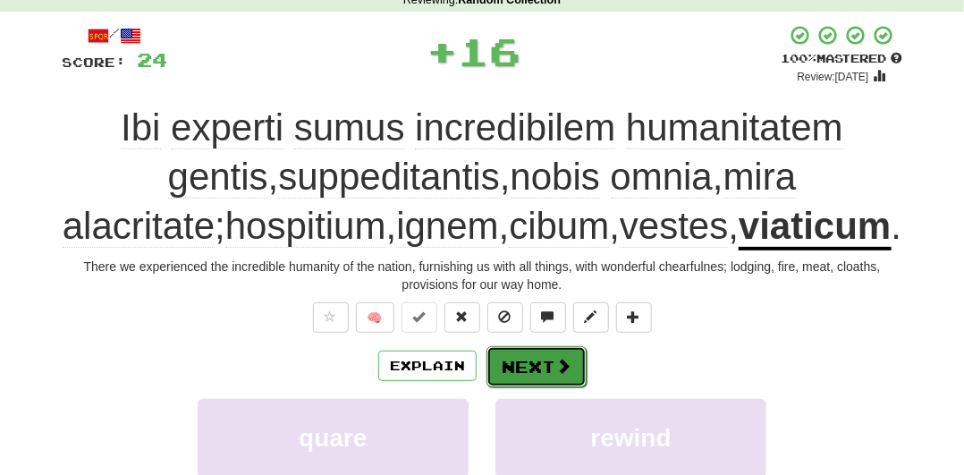
click at [552, 366] on button "Next" at bounding box center [536, 366] width 100 height 41
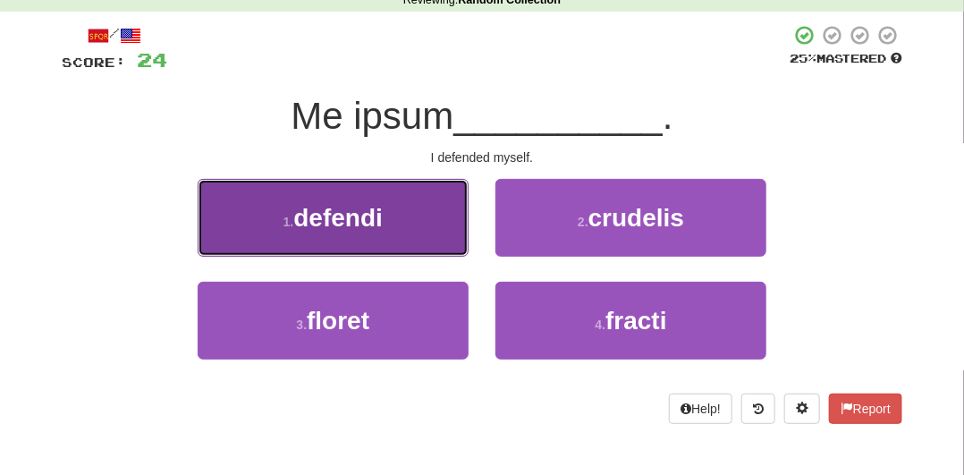
click at [410, 240] on button "1 . defendi" at bounding box center [333, 218] width 271 height 78
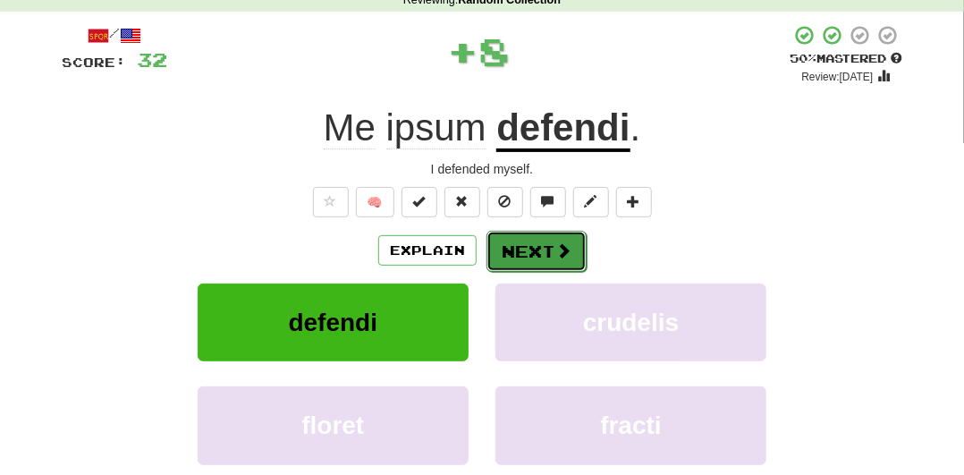
click at [532, 250] on button "Next" at bounding box center [536, 251] width 100 height 41
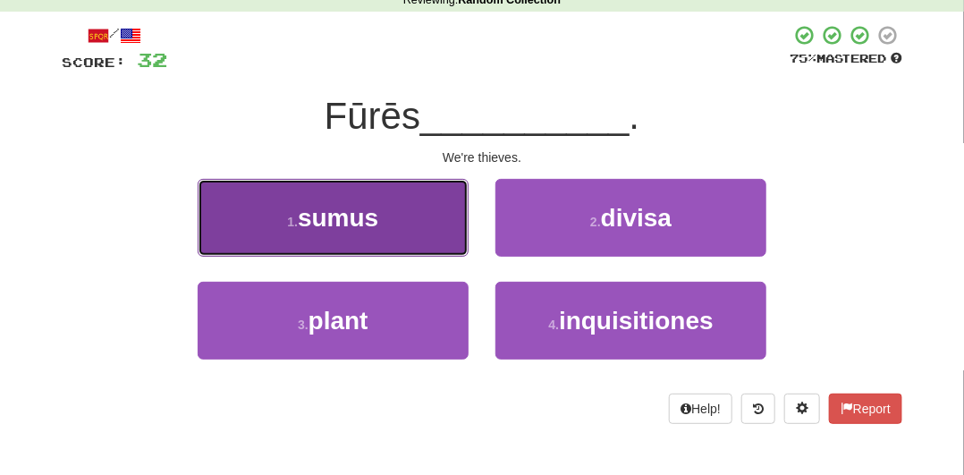
click at [439, 227] on button "1 . sumus" at bounding box center [333, 218] width 271 height 78
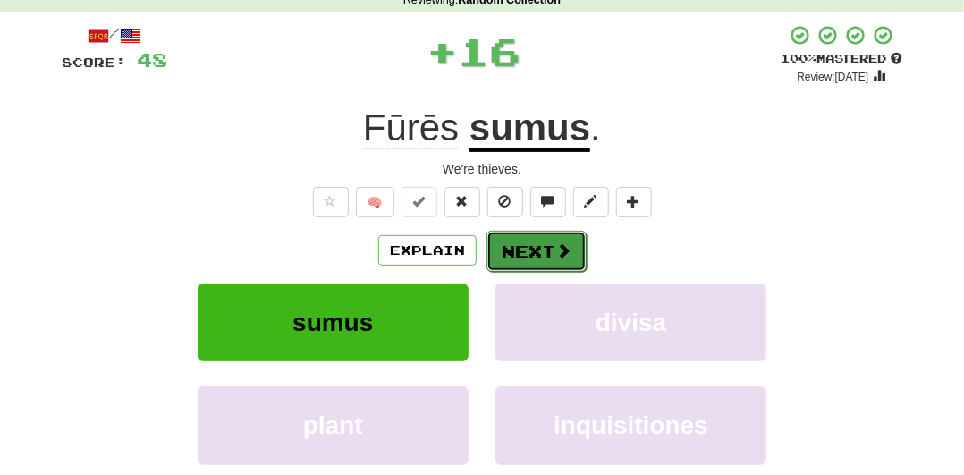
click at [510, 240] on button "Next" at bounding box center [536, 251] width 100 height 41
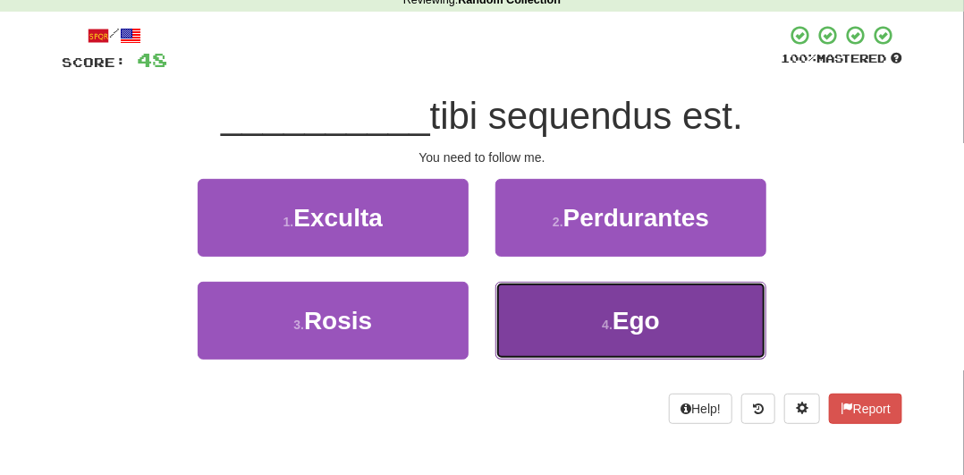
click at [591, 305] on button "4 . Ego" at bounding box center [630, 321] width 271 height 78
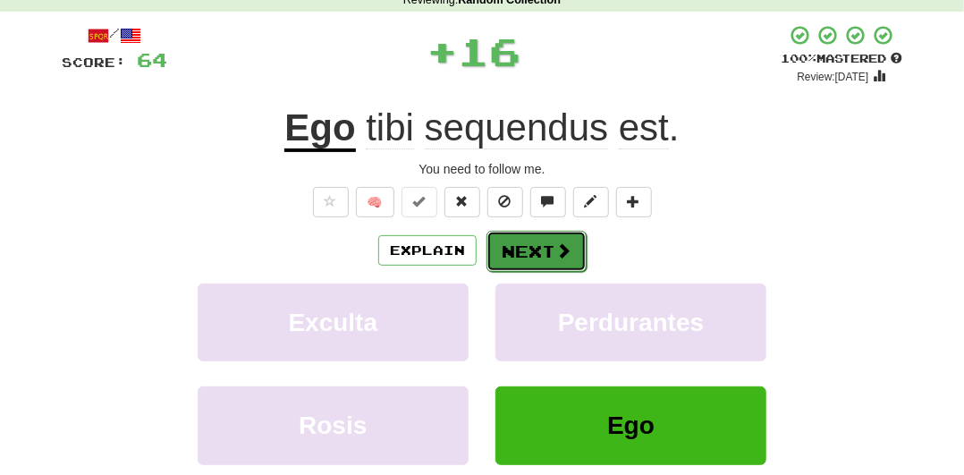
click at [544, 249] on button "Next" at bounding box center [536, 251] width 100 height 41
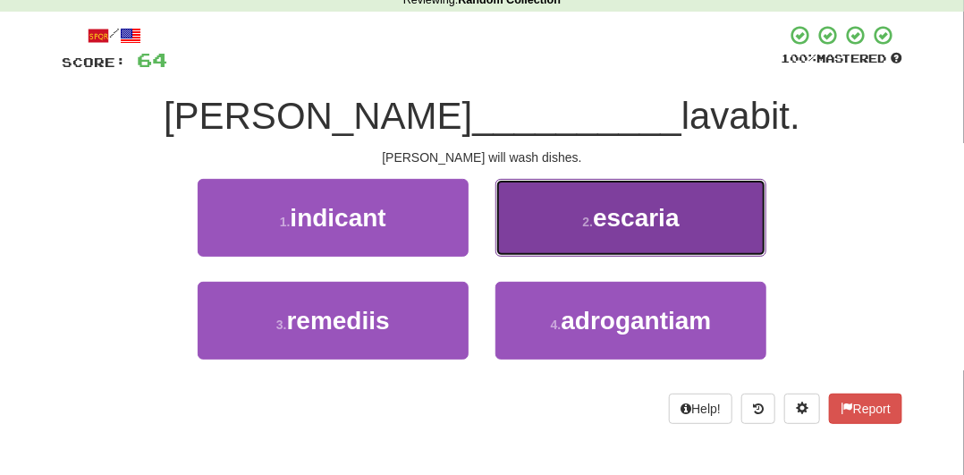
click at [578, 240] on button "2 . escaria" at bounding box center [630, 218] width 271 height 78
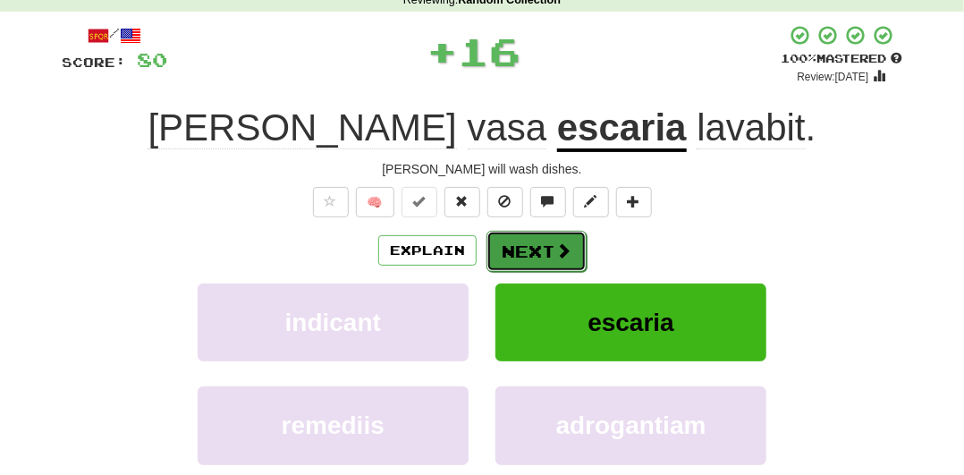
click at [544, 247] on button "Next" at bounding box center [536, 251] width 100 height 41
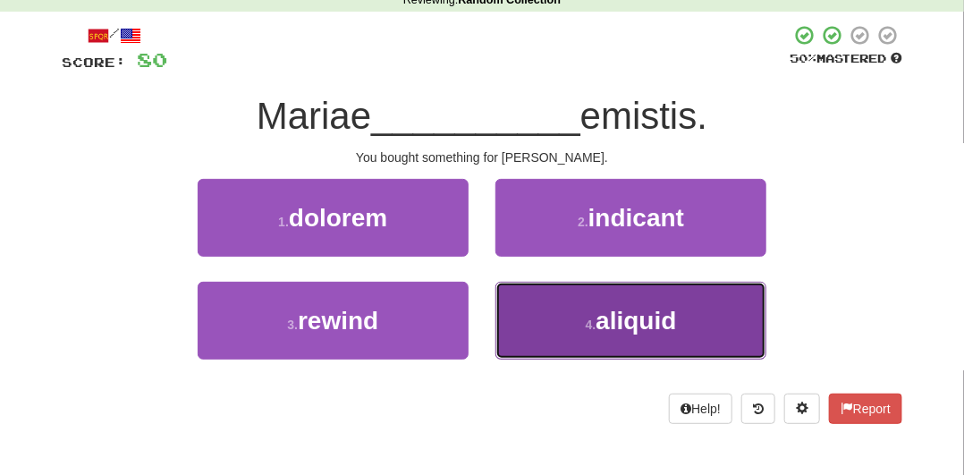
click at [588, 307] on button "4 . aliquid" at bounding box center [630, 321] width 271 height 78
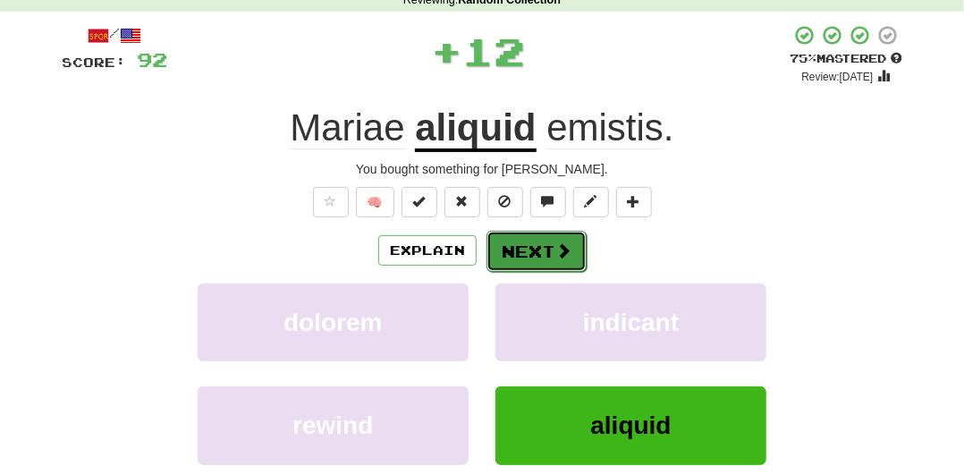
click at [549, 240] on button "Next" at bounding box center [536, 251] width 100 height 41
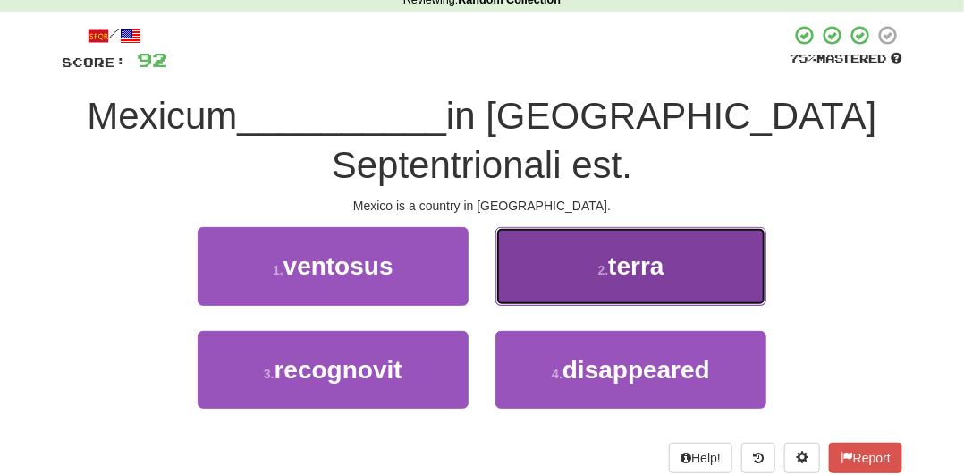
click at [559, 251] on button "2 . terra" at bounding box center [630, 266] width 271 height 78
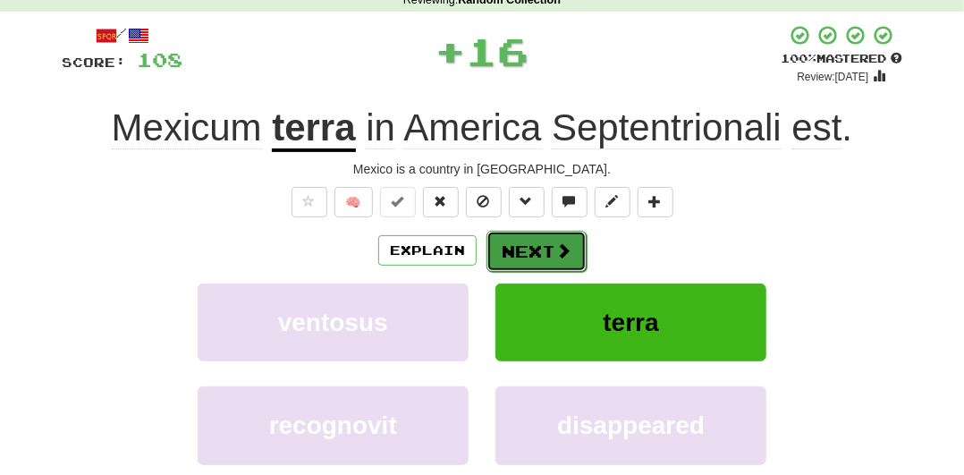
click at [550, 242] on button "Next" at bounding box center [536, 251] width 100 height 41
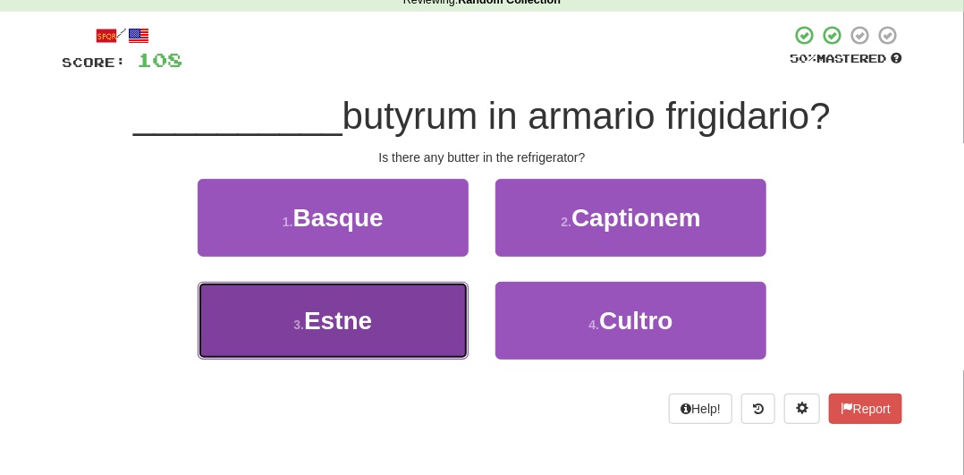
click at [413, 341] on button "3 . Estne" at bounding box center [333, 321] width 271 height 78
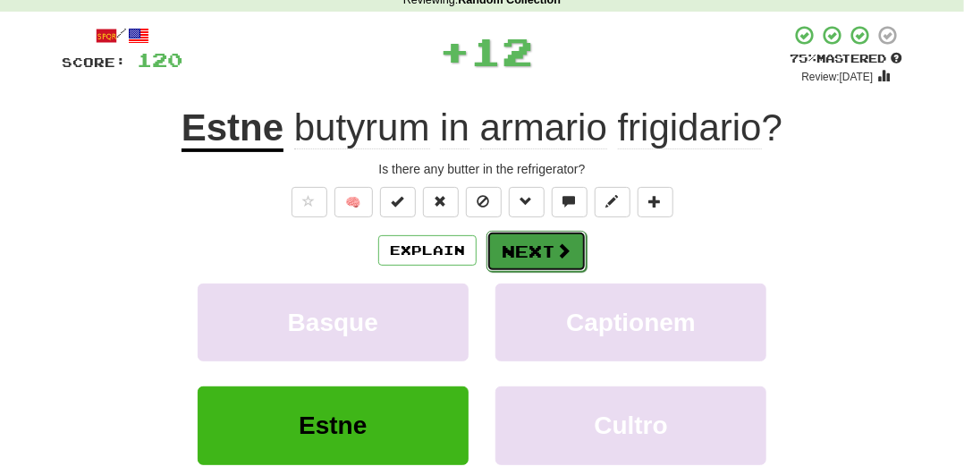
click at [539, 255] on button "Next" at bounding box center [536, 251] width 100 height 41
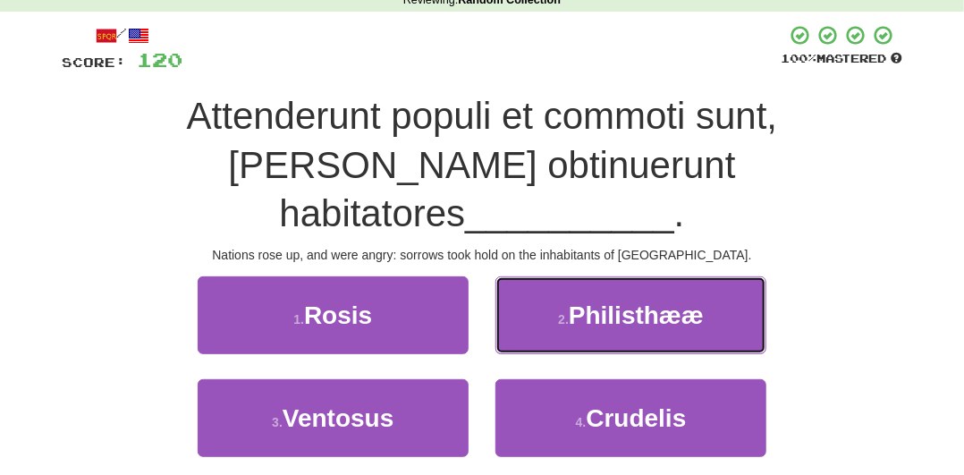
click at [539, 276] on button "2 . Philisthææ" at bounding box center [630, 315] width 271 height 78
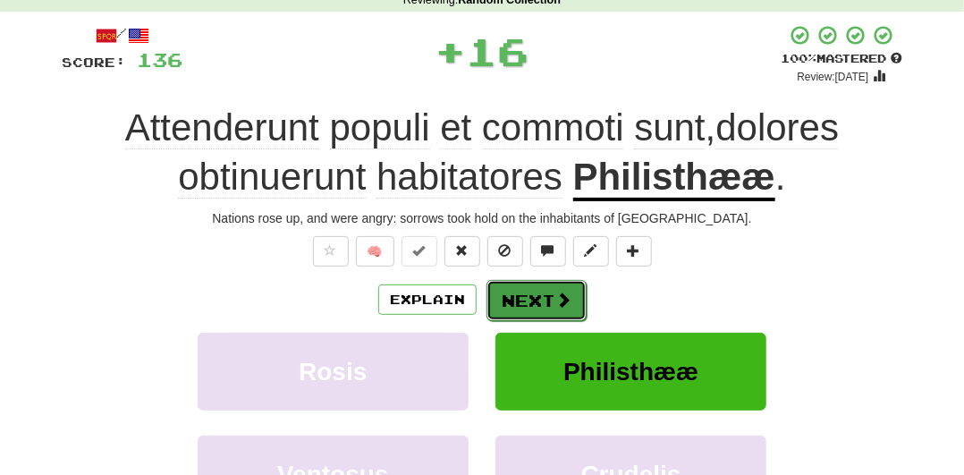
click at [542, 291] on button "Next" at bounding box center [536, 300] width 100 height 41
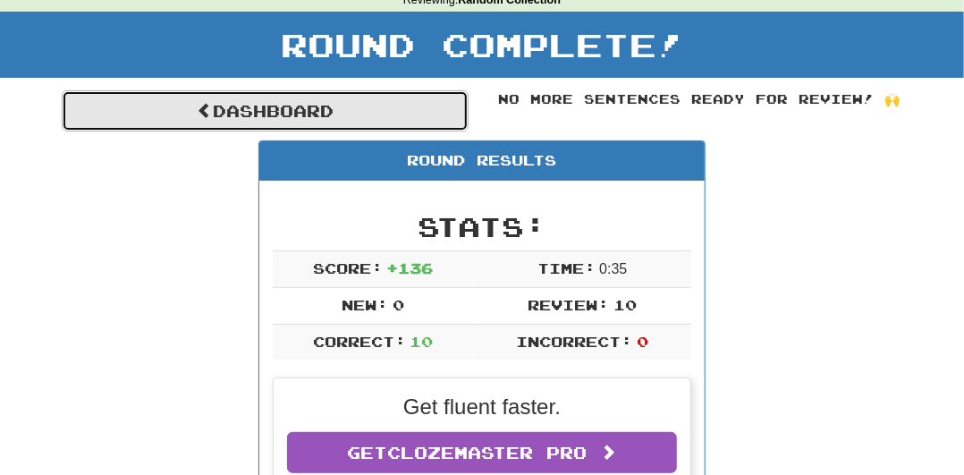
click at [360, 97] on link "Dashboard" at bounding box center [265, 110] width 407 height 41
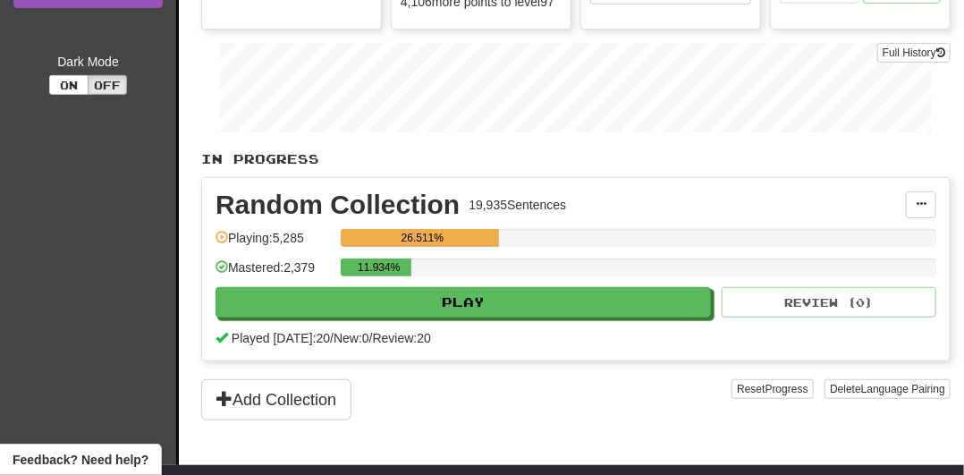
scroll to position [255, 0]
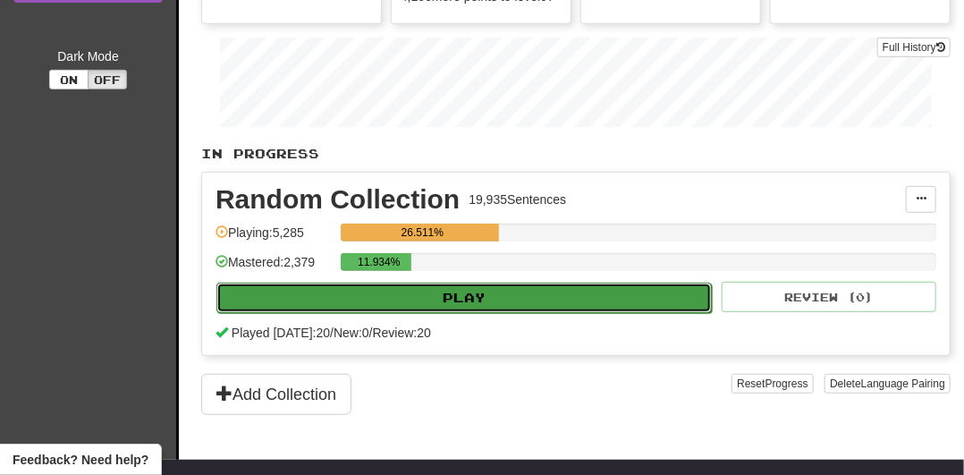
click at [615, 294] on button "Play" at bounding box center [463, 297] width 495 height 30
select select "**"
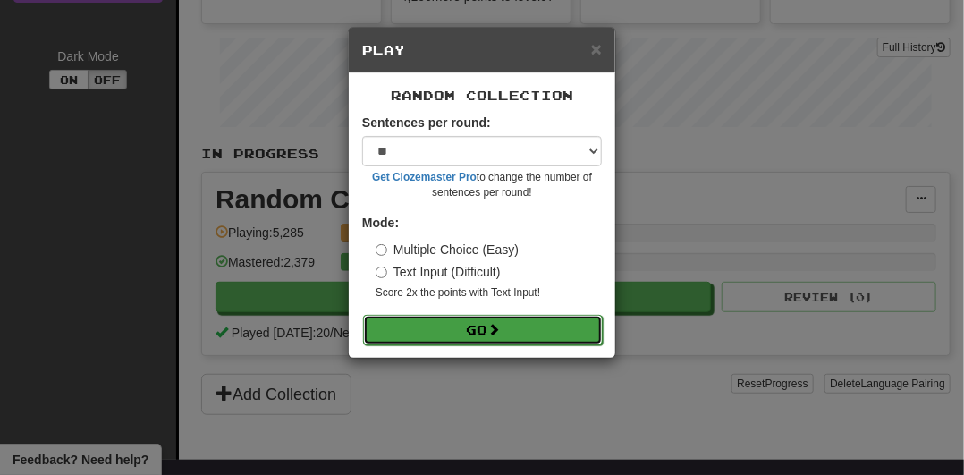
click at [568, 329] on button "Go" at bounding box center [483, 330] width 240 height 30
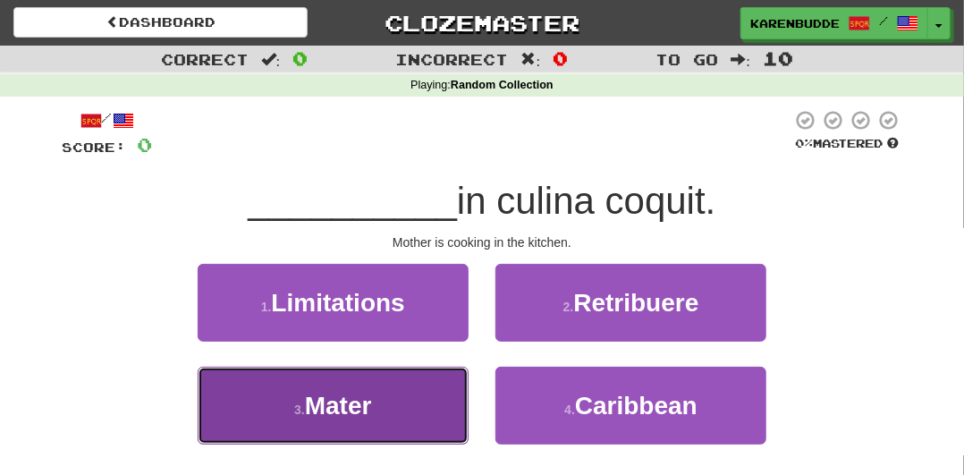
click at [397, 418] on button "3 . Mater" at bounding box center [333, 406] width 271 height 78
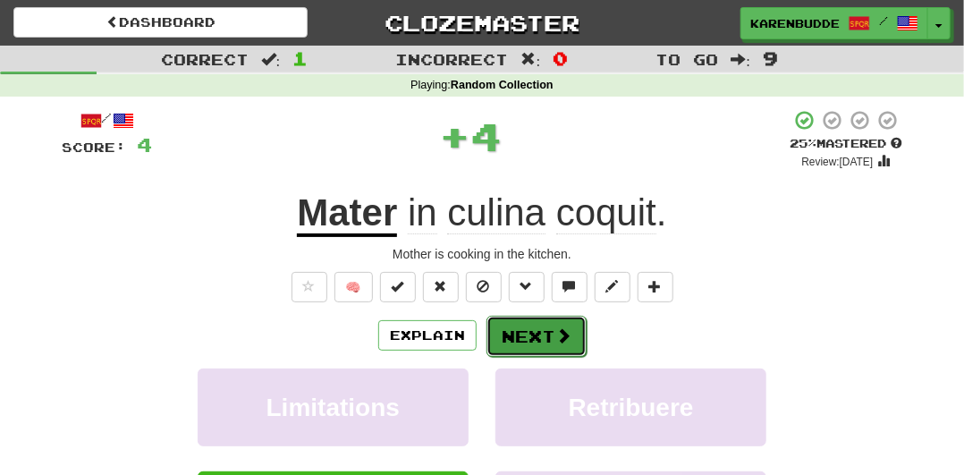
click at [525, 335] on button "Next" at bounding box center [536, 336] width 100 height 41
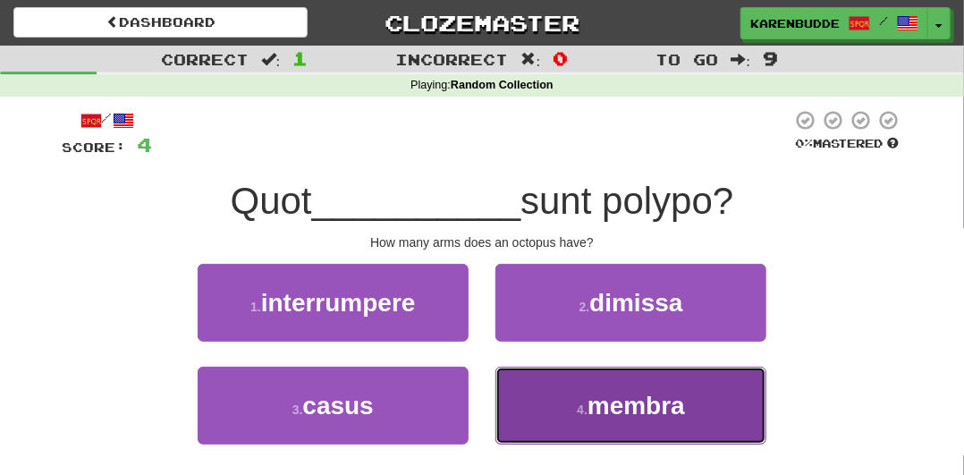
click at [550, 382] on button "4 . membra" at bounding box center [630, 406] width 271 height 78
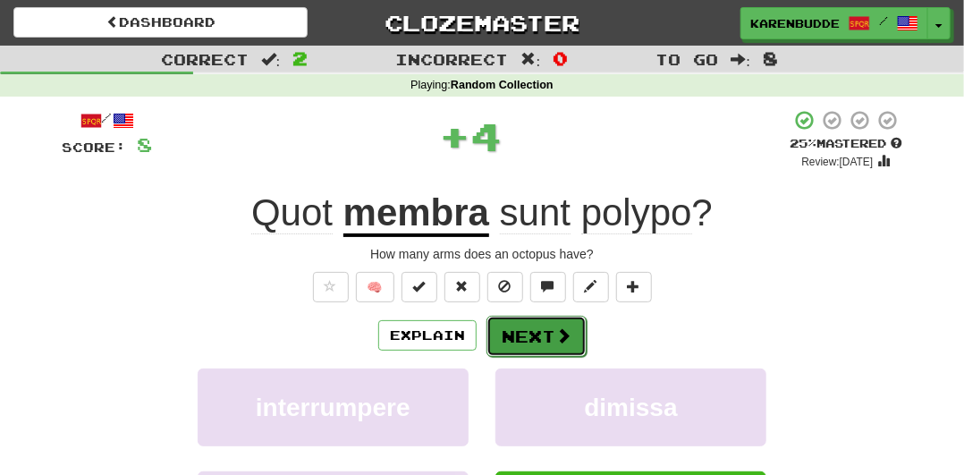
click at [537, 333] on button "Next" at bounding box center [536, 336] width 100 height 41
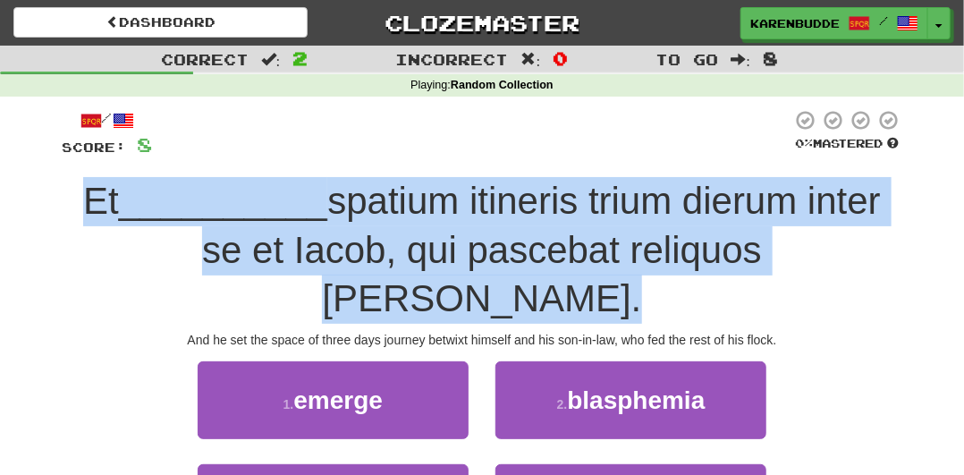
drag, startPoint x: 78, startPoint y: 201, endPoint x: 893, endPoint y: 257, distance: 817.2
click at [893, 257] on div "Et __________ spatium itineris trium dierum inter se et Iacob, qui pascebat rel…" at bounding box center [482, 250] width 840 height 147
copy div "Et __________ spatium itineris trium dierum inter se et Iacob, qui pascebat rel…"
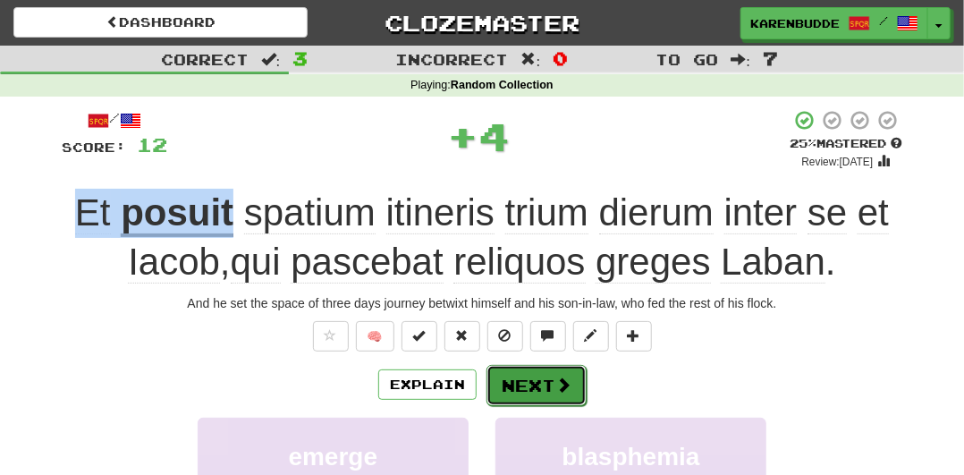
click at [561, 389] on span at bounding box center [563, 384] width 16 height 16
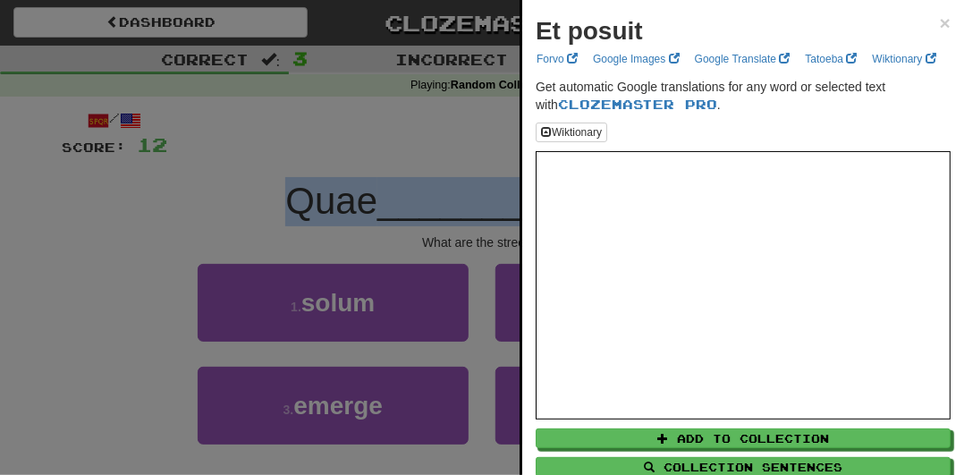
click at [457, 204] on div at bounding box center [482, 237] width 964 height 475
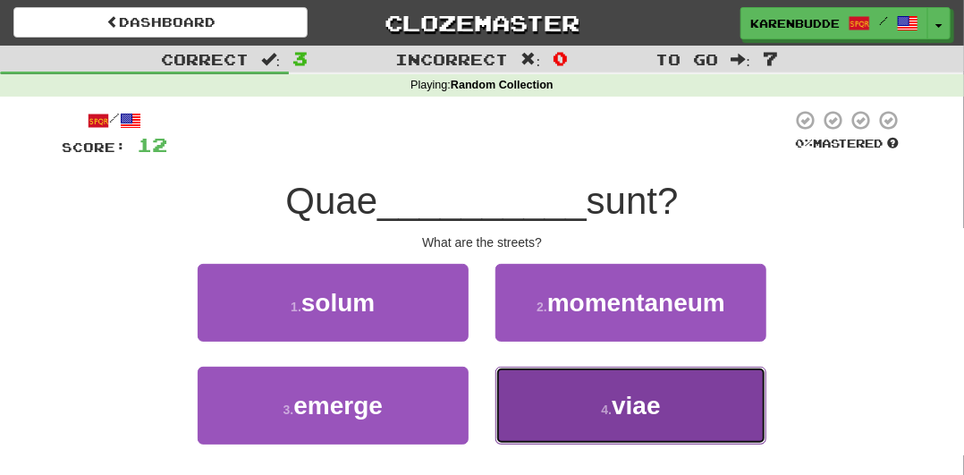
click at [590, 388] on button "4 . viae" at bounding box center [630, 406] width 271 height 78
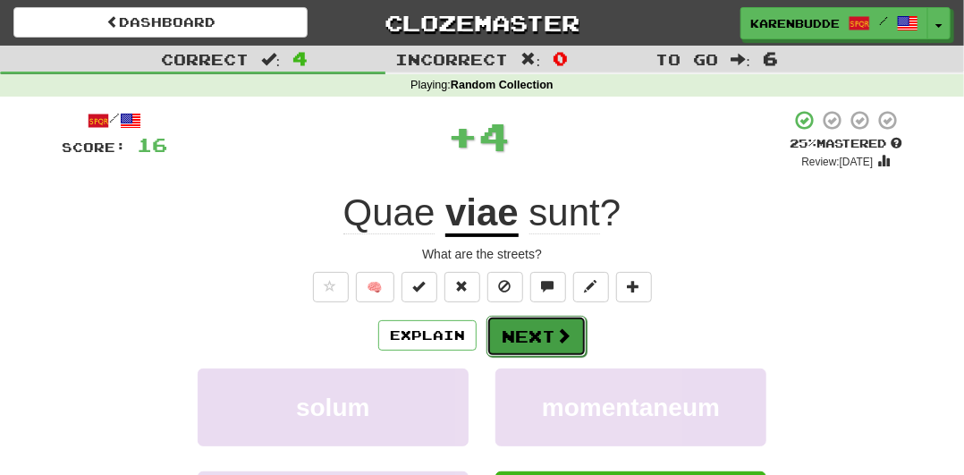
click at [555, 335] on span at bounding box center [563, 335] width 16 height 16
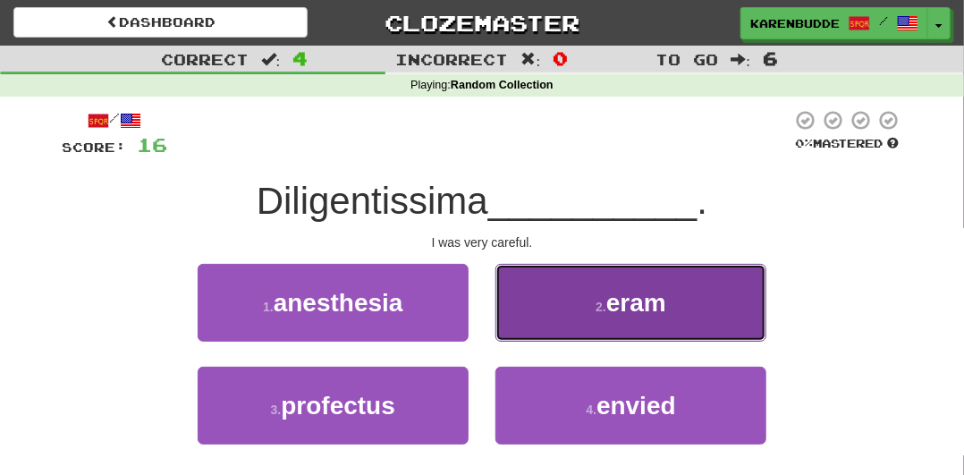
click at [576, 288] on button "2 . eram" at bounding box center [630, 303] width 271 height 78
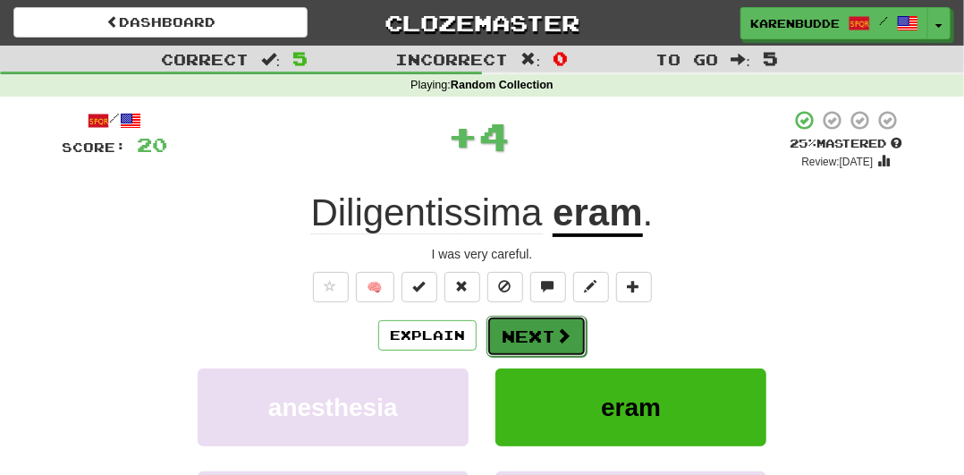
click at [545, 332] on button "Next" at bounding box center [536, 336] width 100 height 41
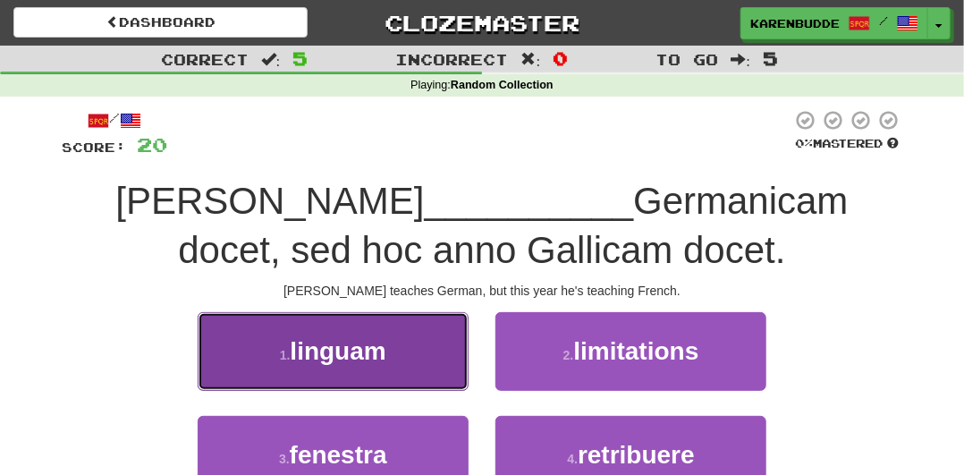
click at [422, 351] on button "1 . linguam" at bounding box center [333, 351] width 271 height 78
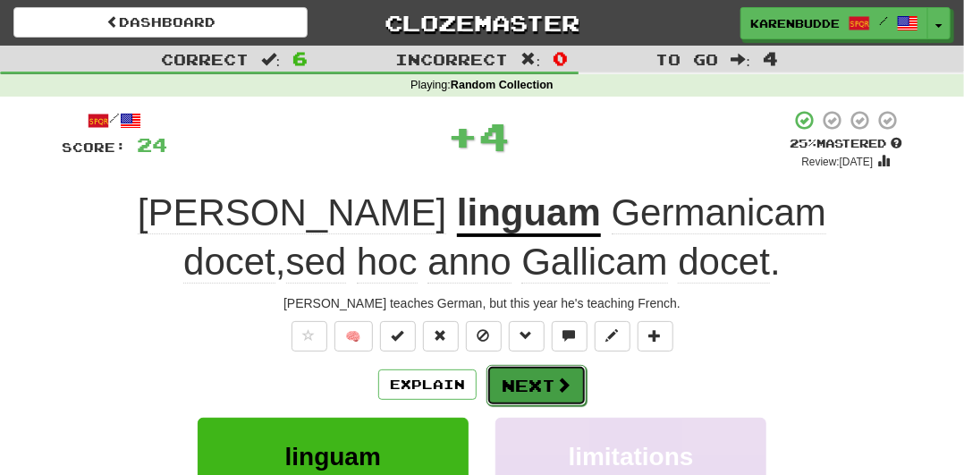
click at [540, 379] on button "Next" at bounding box center [536, 385] width 100 height 41
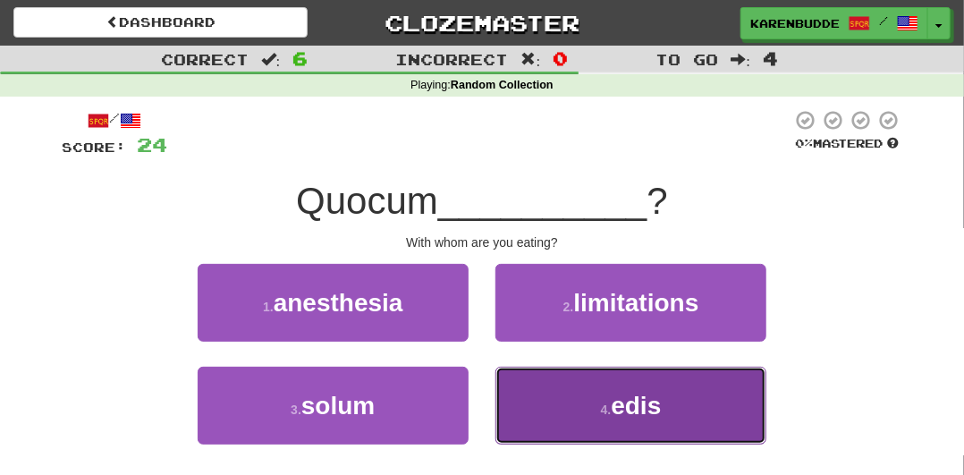
click at [584, 392] on button "4 . edis" at bounding box center [630, 406] width 271 height 78
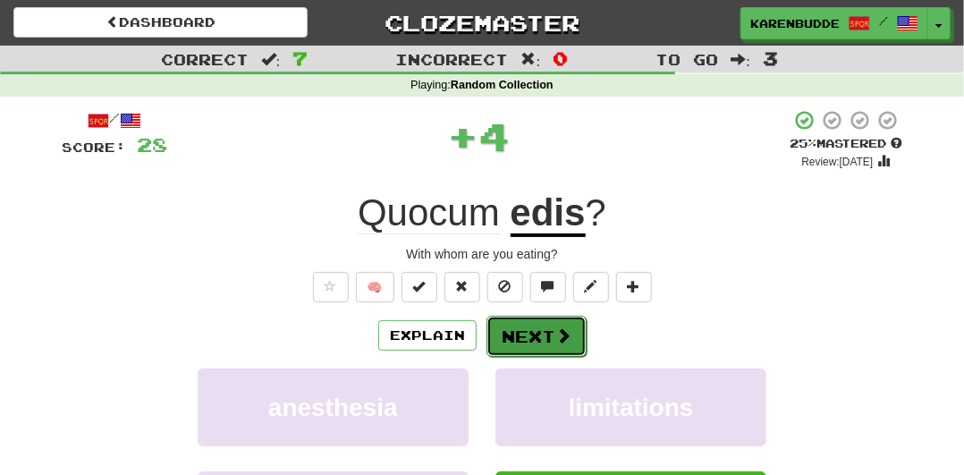
click at [544, 339] on button "Next" at bounding box center [536, 336] width 100 height 41
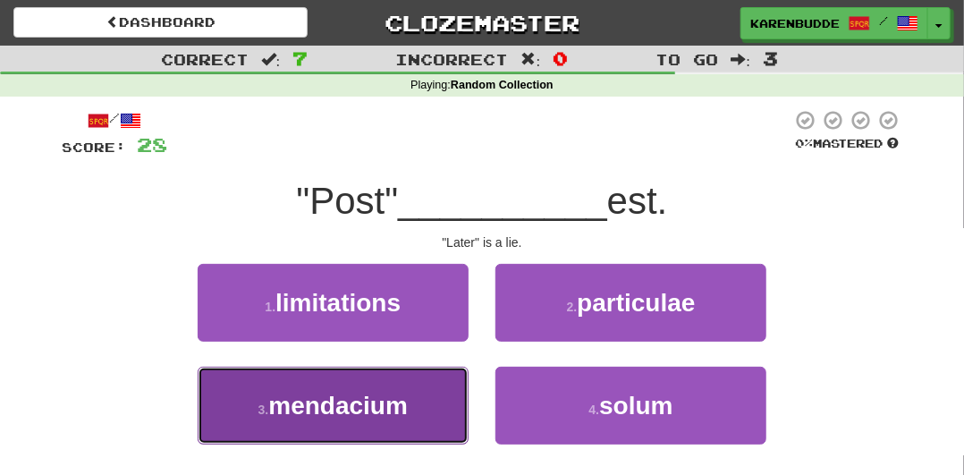
click at [406, 389] on button "3 . mendacium" at bounding box center [333, 406] width 271 height 78
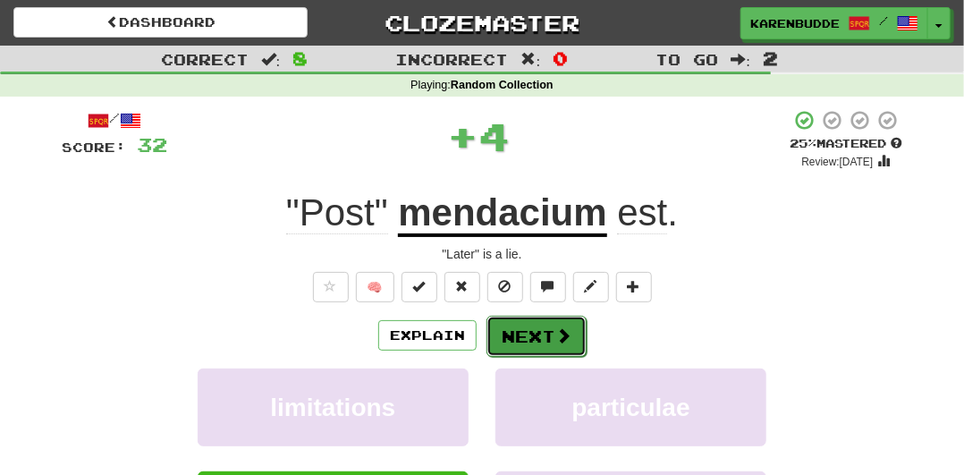
click at [541, 340] on button "Next" at bounding box center [536, 336] width 100 height 41
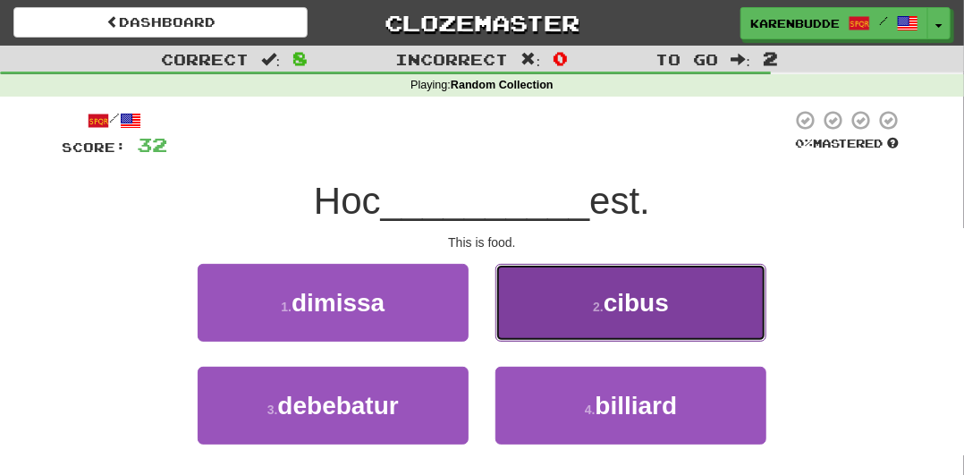
click at [590, 321] on button "2 . cibus" at bounding box center [630, 303] width 271 height 78
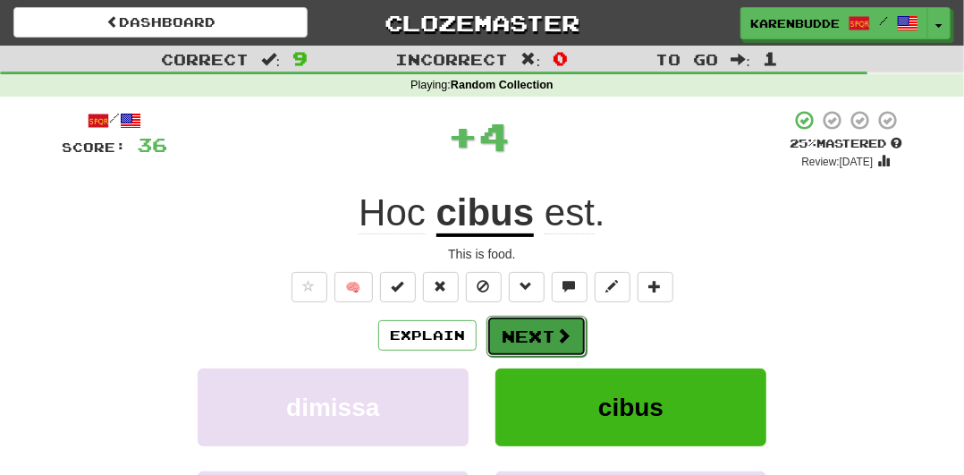
click at [564, 329] on span at bounding box center [563, 335] width 16 height 16
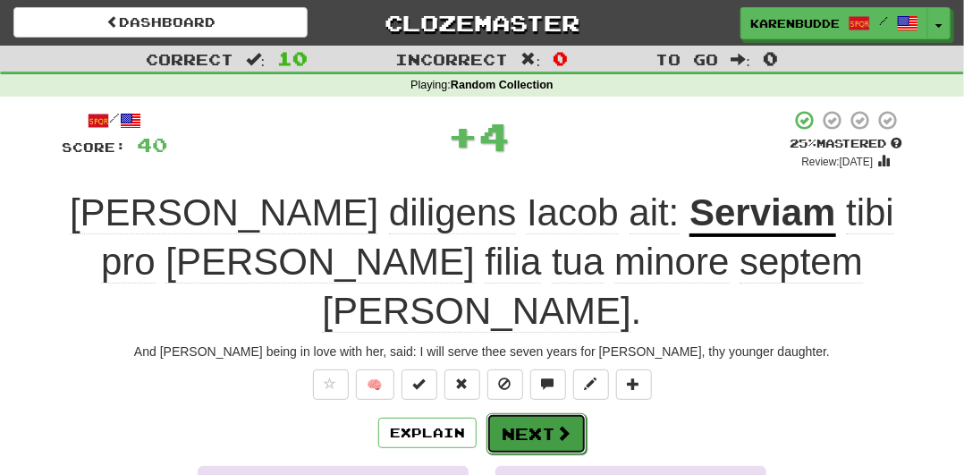
click at [552, 413] on button "Next" at bounding box center [536, 433] width 100 height 41
